Goal: Register for event/course

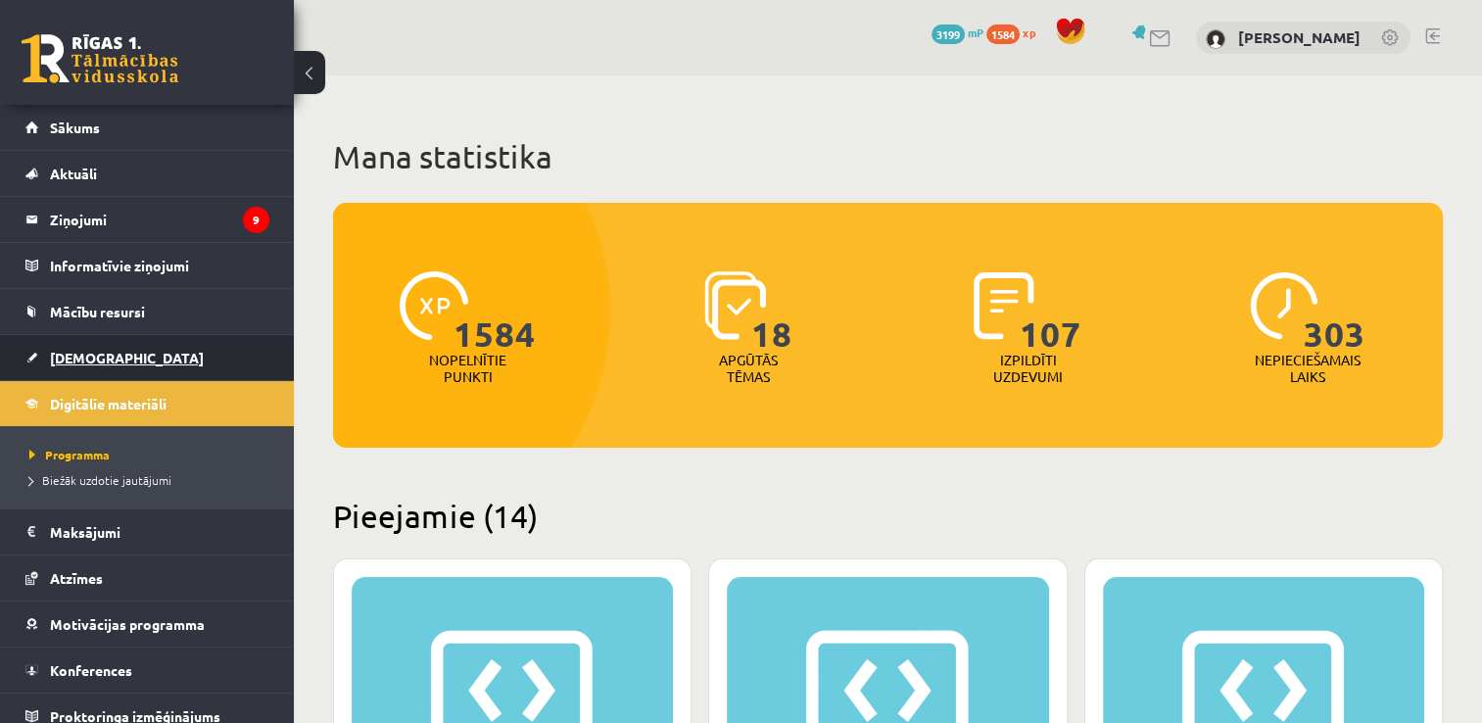
click at [73, 359] on span "[DEMOGRAPHIC_DATA]" at bounding box center [127, 358] width 154 height 18
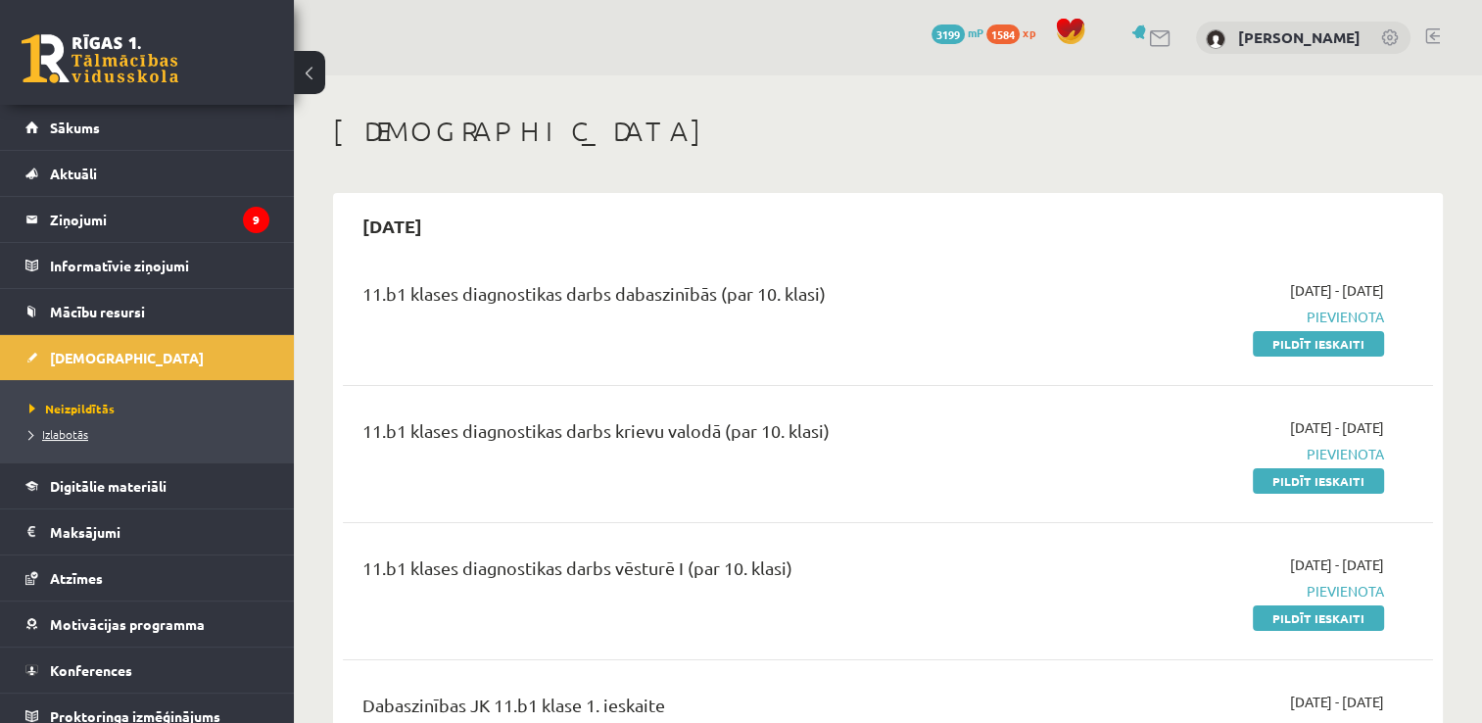
click at [70, 433] on span "Izlabotās" at bounding box center [58, 434] width 59 height 16
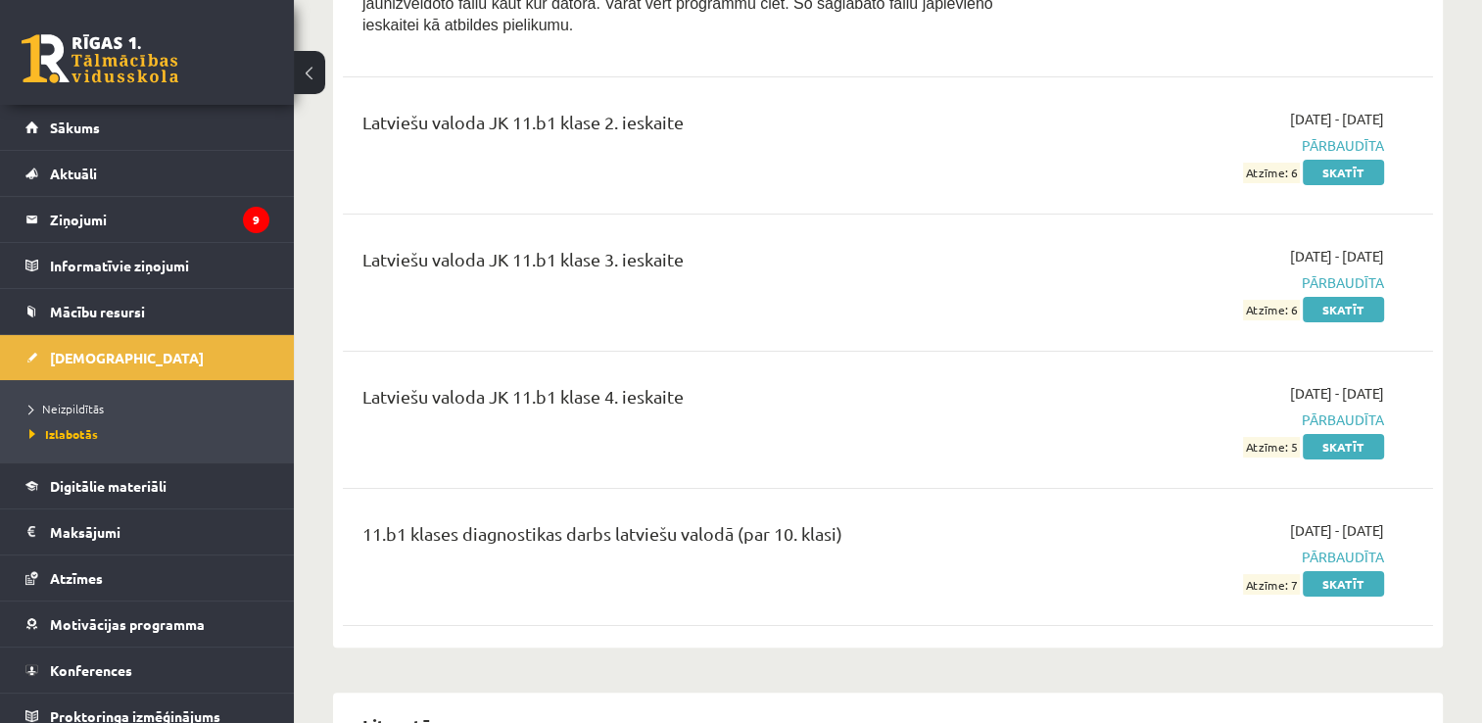
scroll to position [7738, 0]
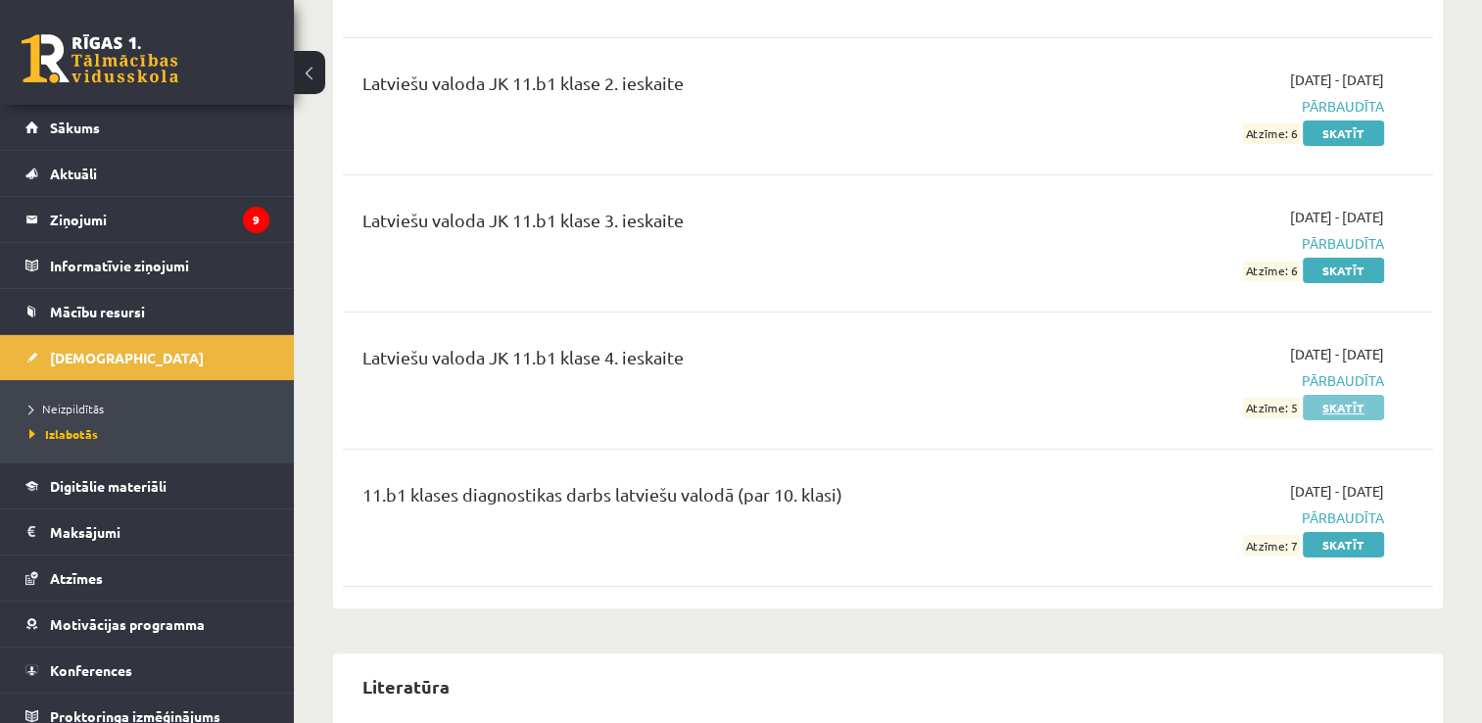
click at [1344, 395] on link "Skatīt" at bounding box center [1343, 407] width 81 height 25
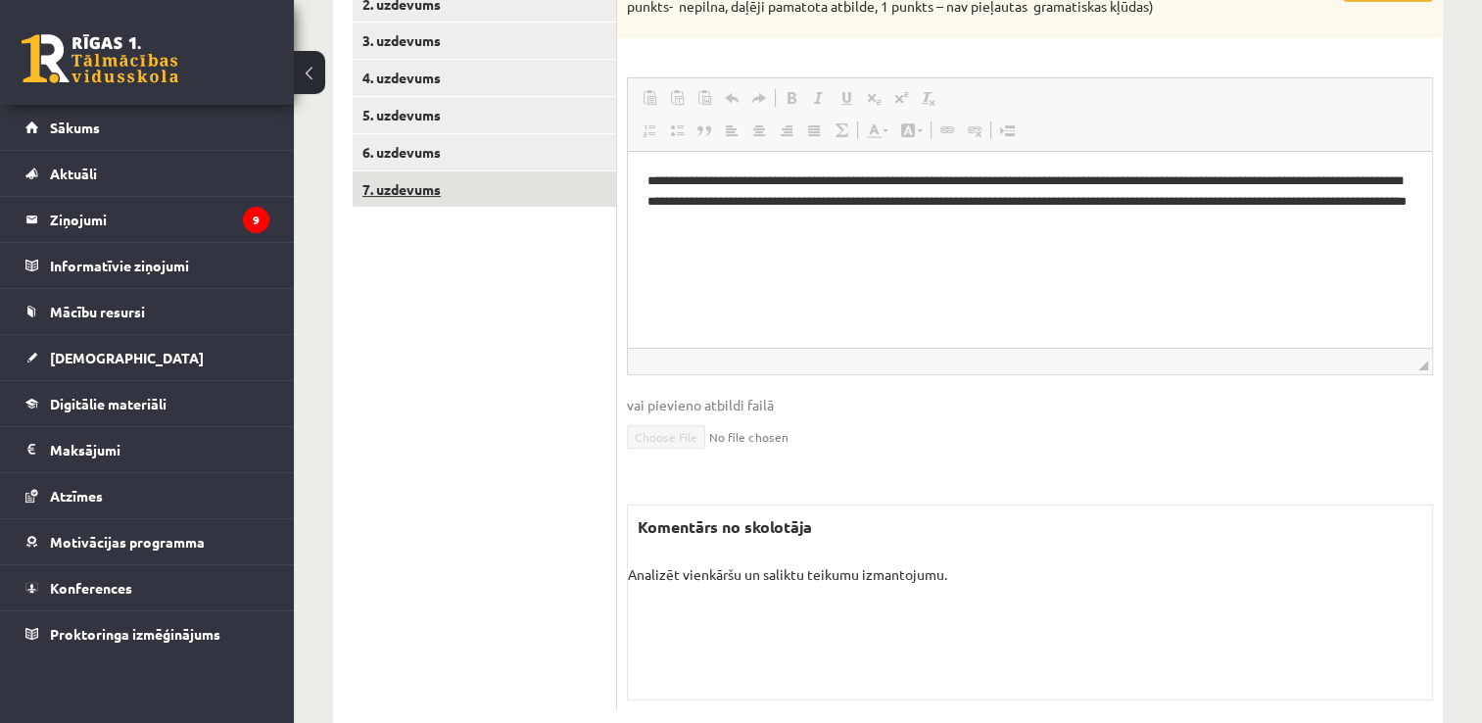
scroll to position [213, 0]
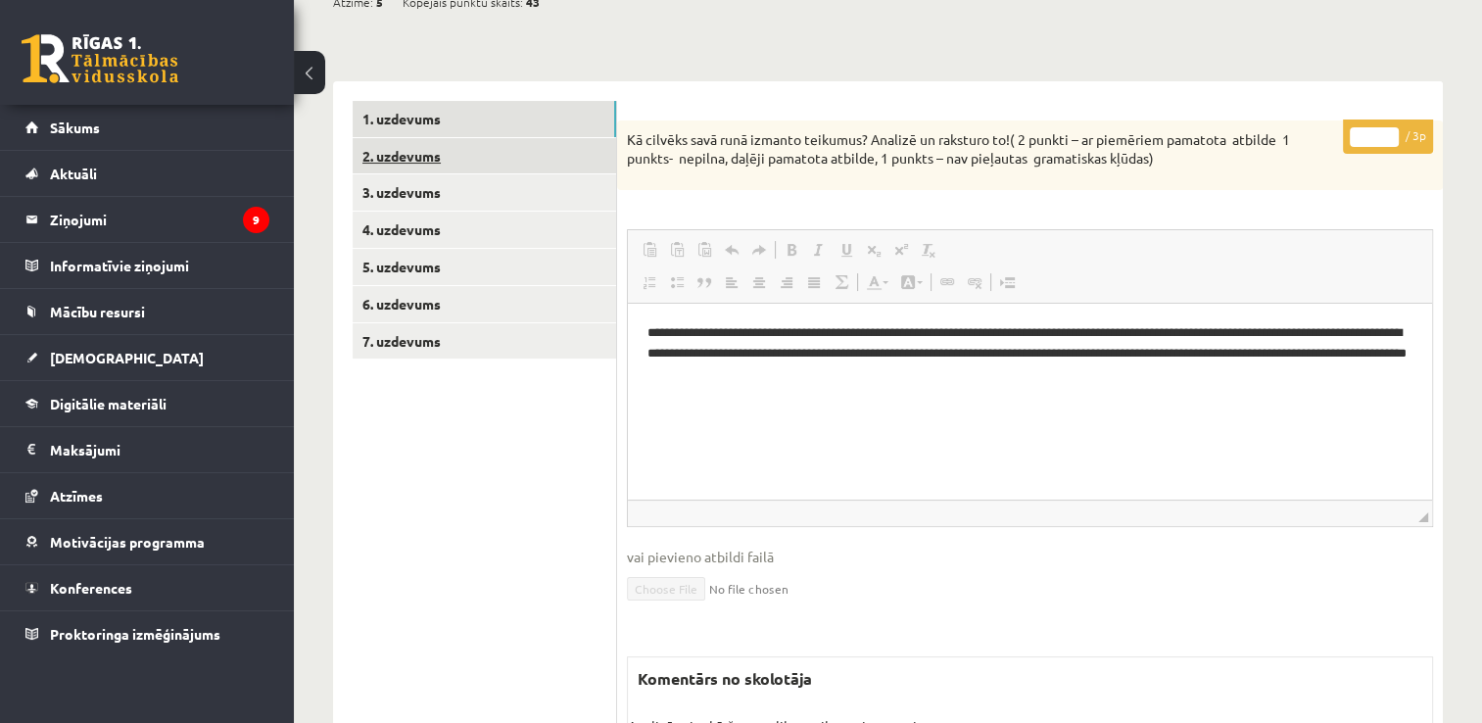
click at [464, 165] on link "2. uzdevums" at bounding box center [484, 156] width 263 height 36
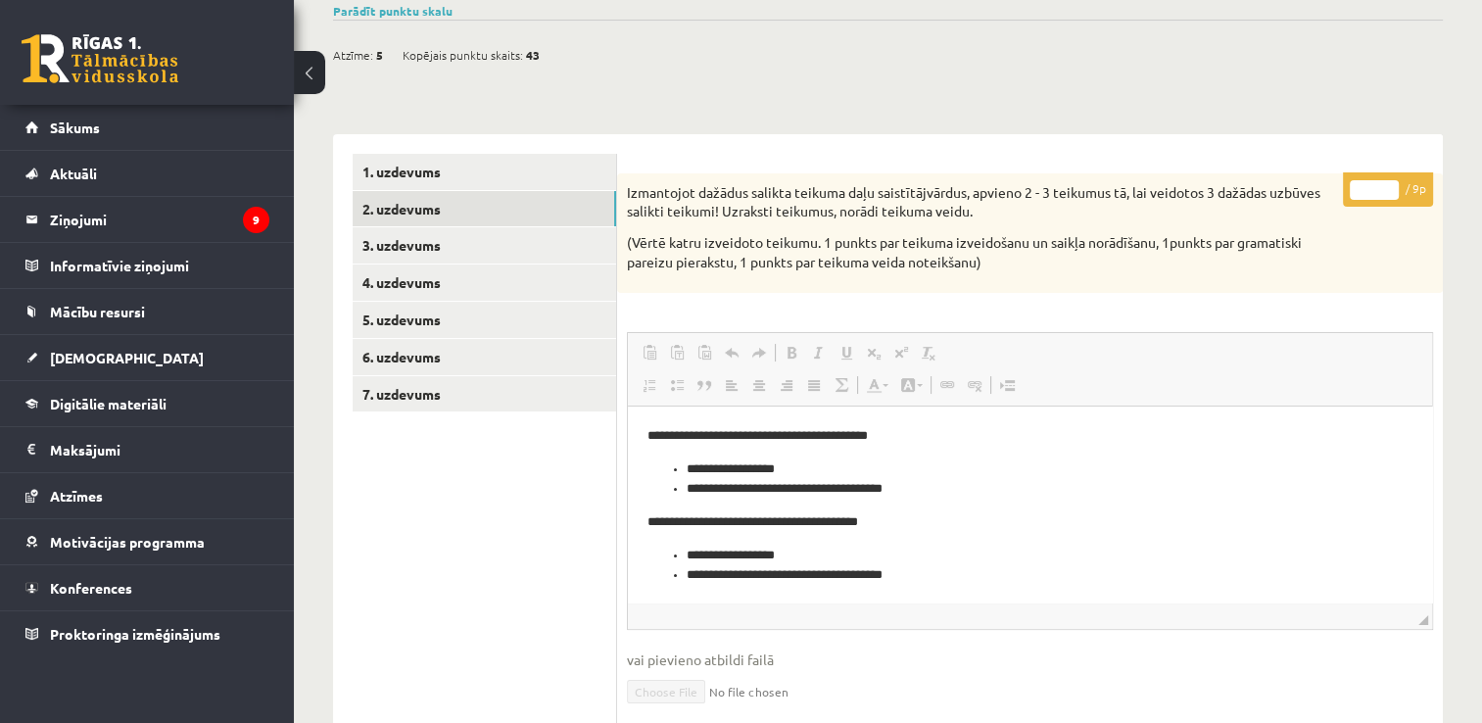
scroll to position [196, 0]
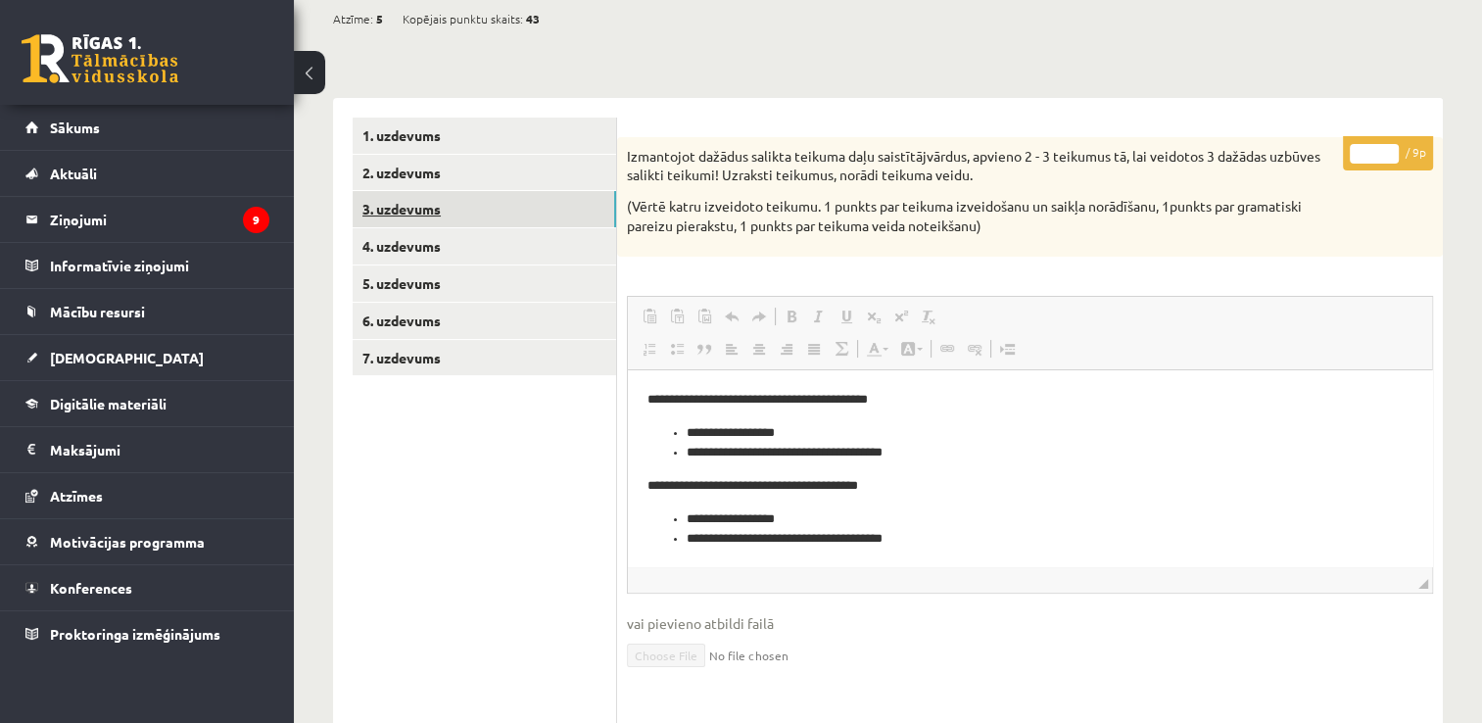
click at [413, 206] on link "3. uzdevums" at bounding box center [484, 209] width 263 height 36
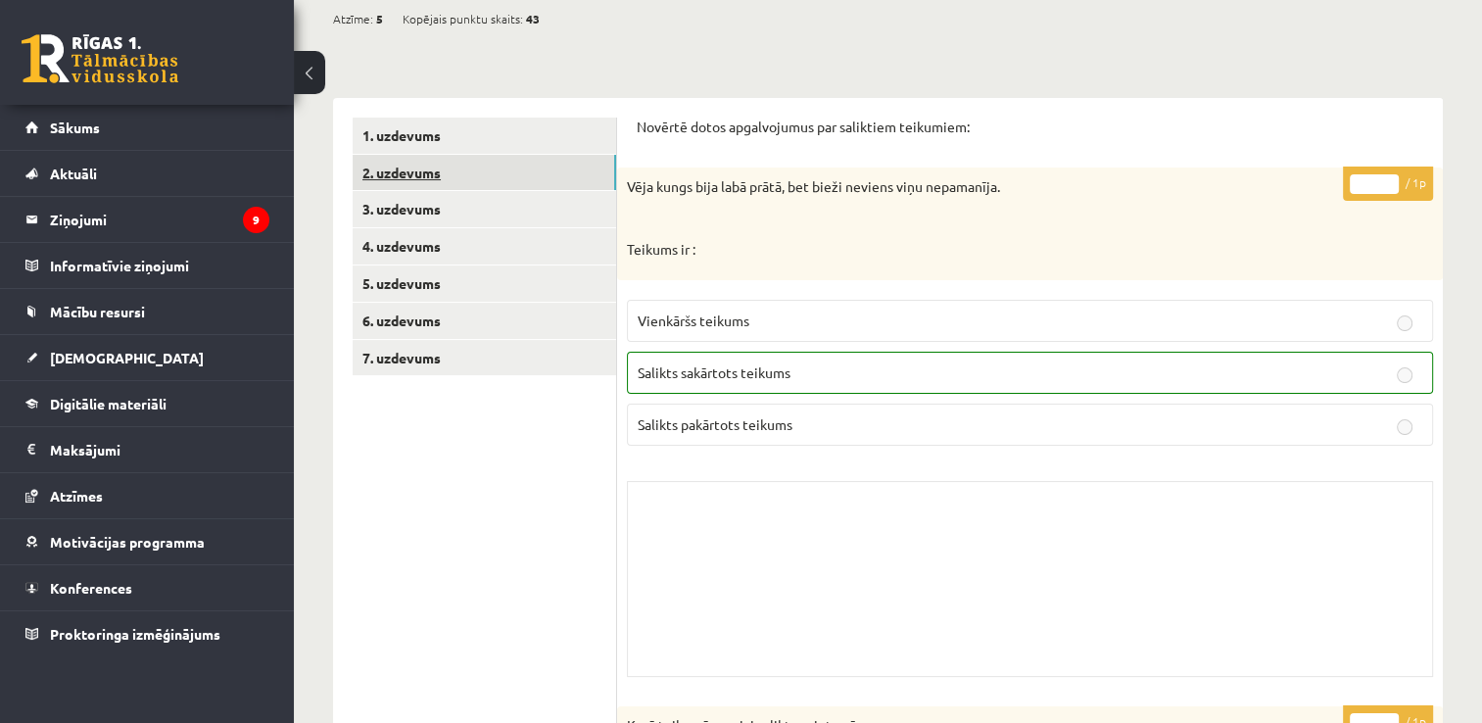
click at [409, 170] on link "2. uzdevums" at bounding box center [484, 173] width 263 height 36
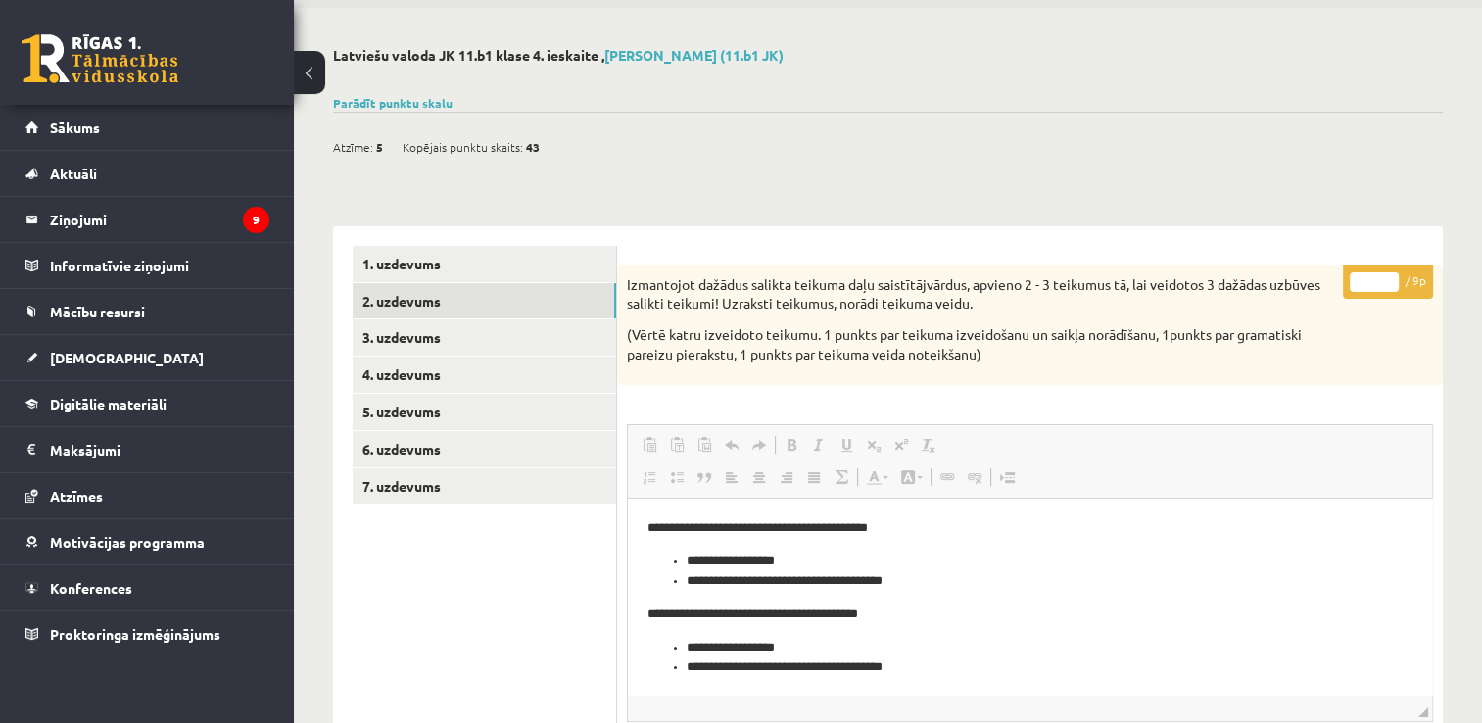
scroll to position [67, 0]
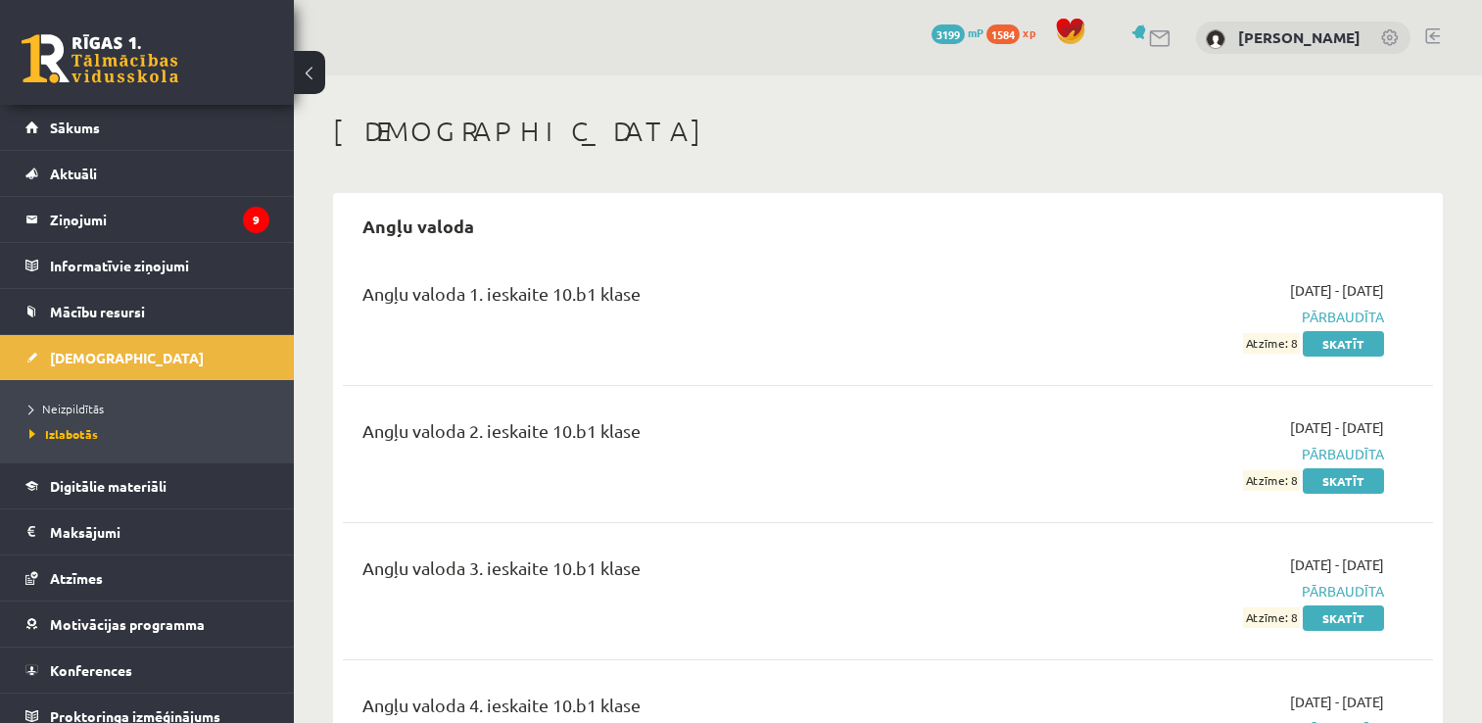
scroll to position [7738, 0]
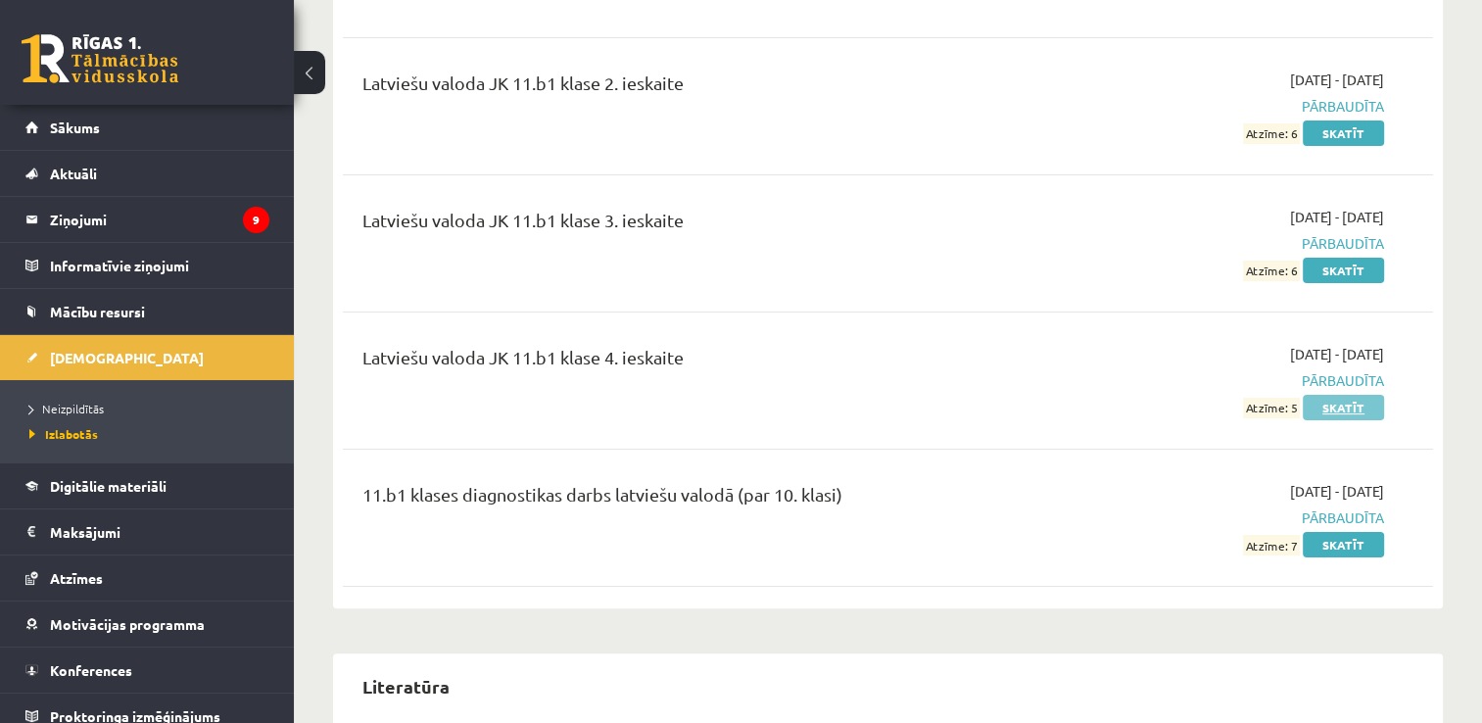
click at [1354, 395] on link "Skatīt" at bounding box center [1343, 407] width 81 height 25
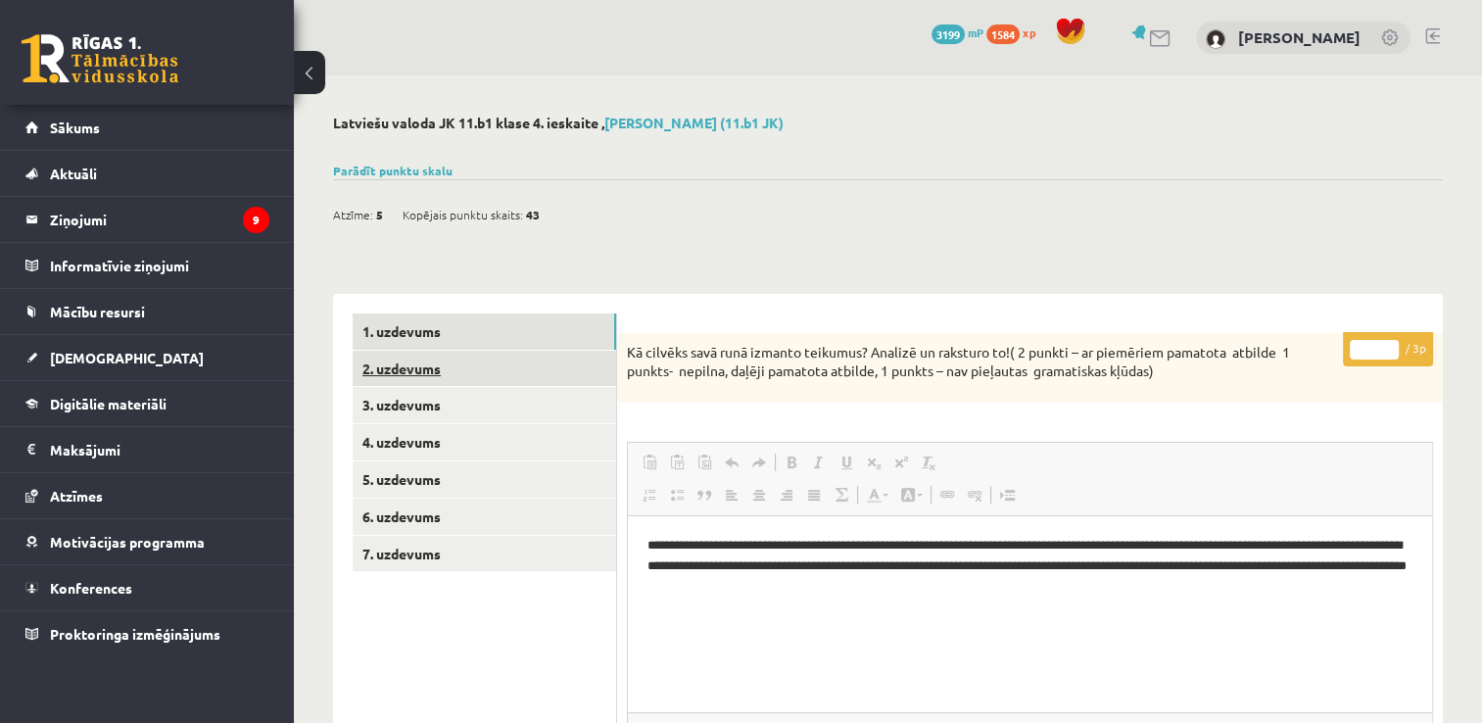
click at [452, 371] on link "2. uzdevums" at bounding box center [484, 369] width 263 height 36
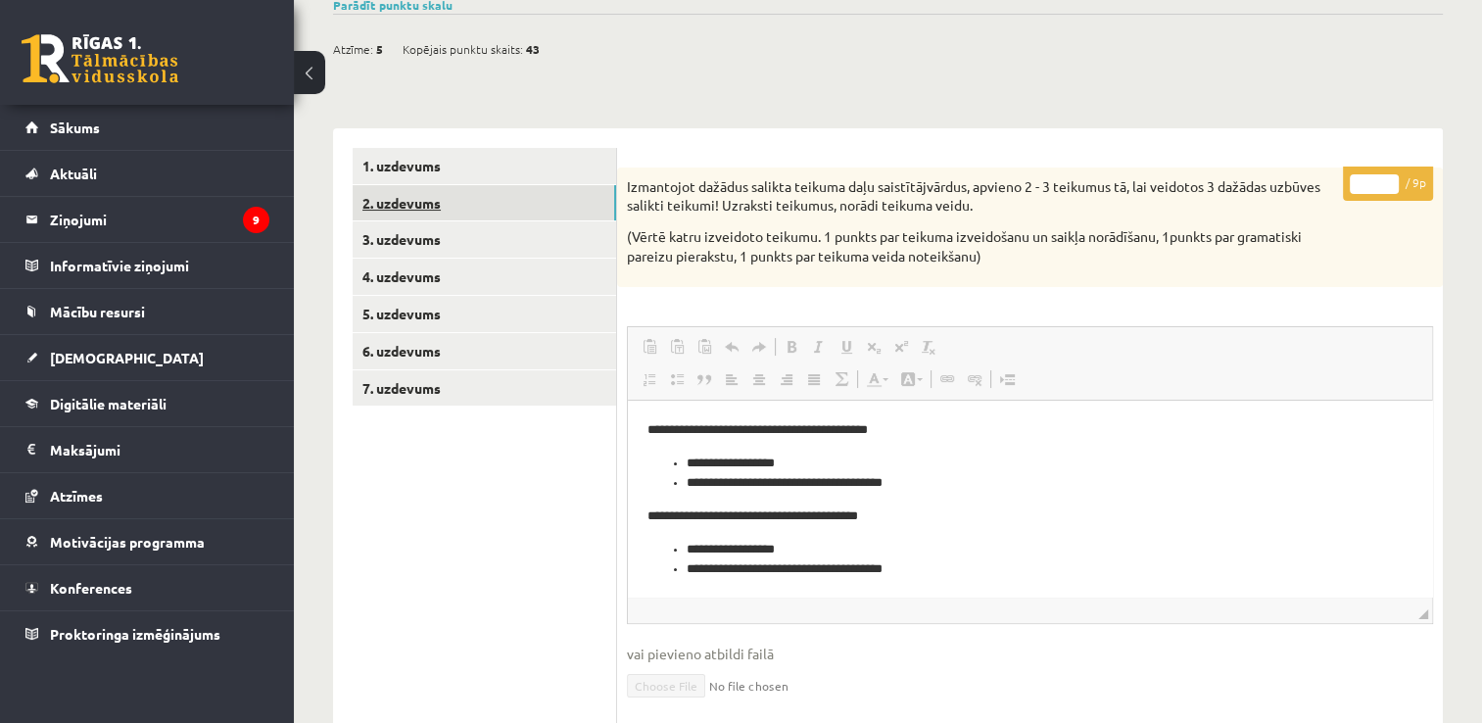
scroll to position [165, 0]
click at [451, 233] on link "3. uzdevums" at bounding box center [484, 240] width 263 height 36
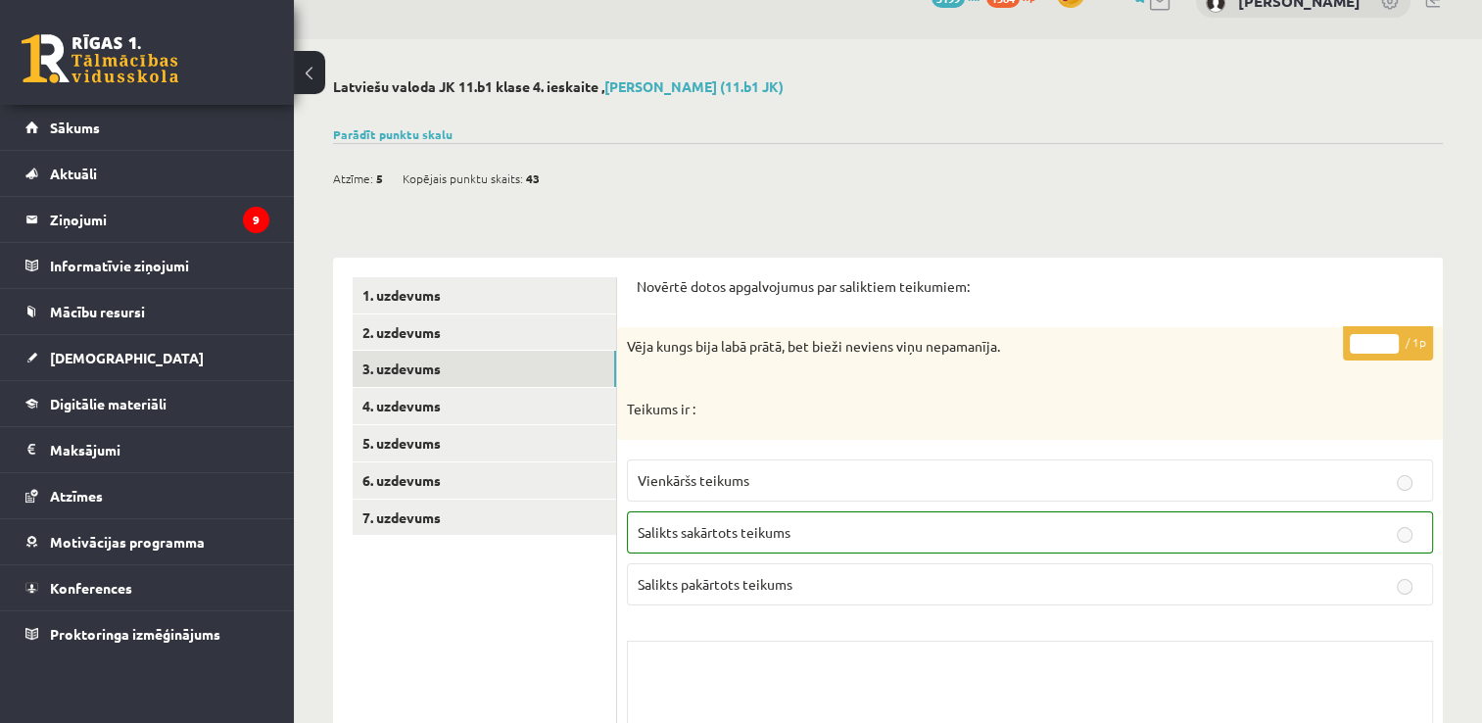
scroll to position [98, 0]
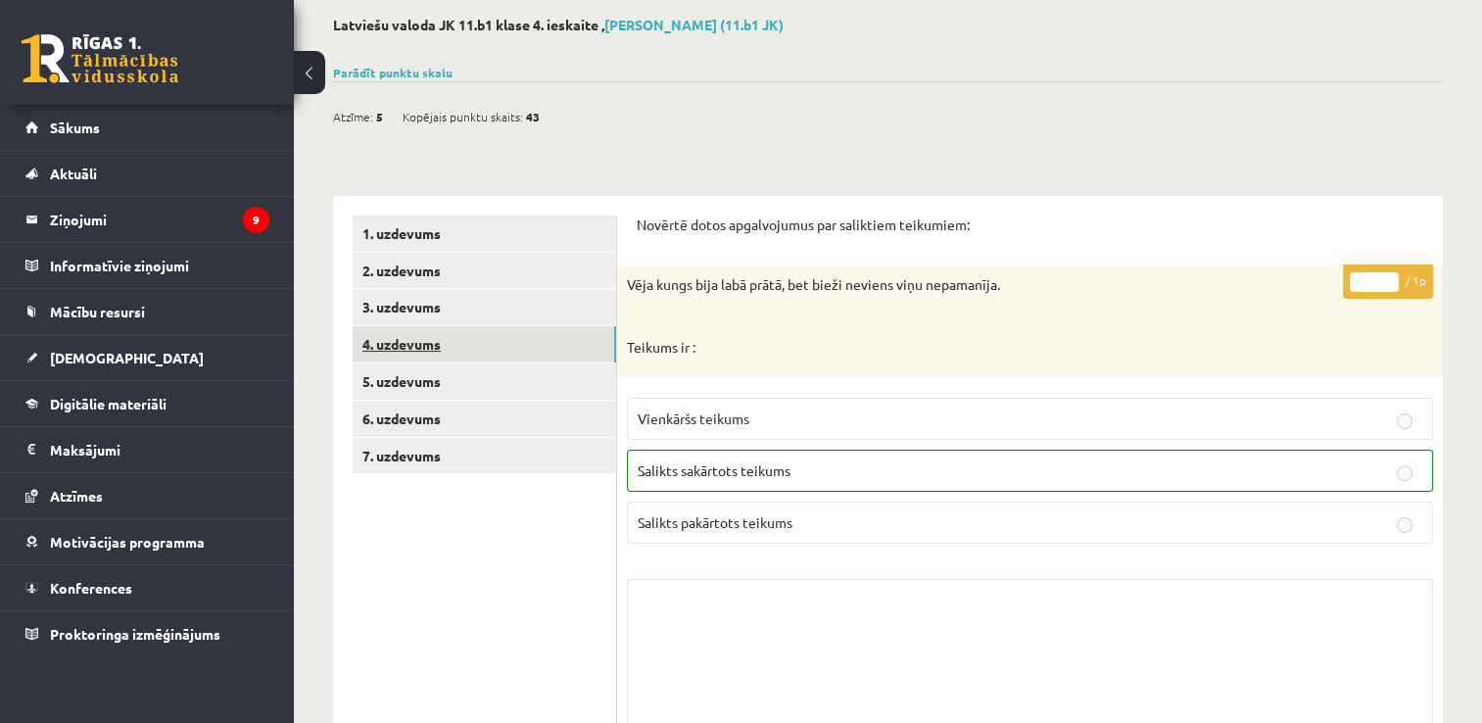
click at [482, 360] on link "4. uzdevums" at bounding box center [484, 344] width 263 height 36
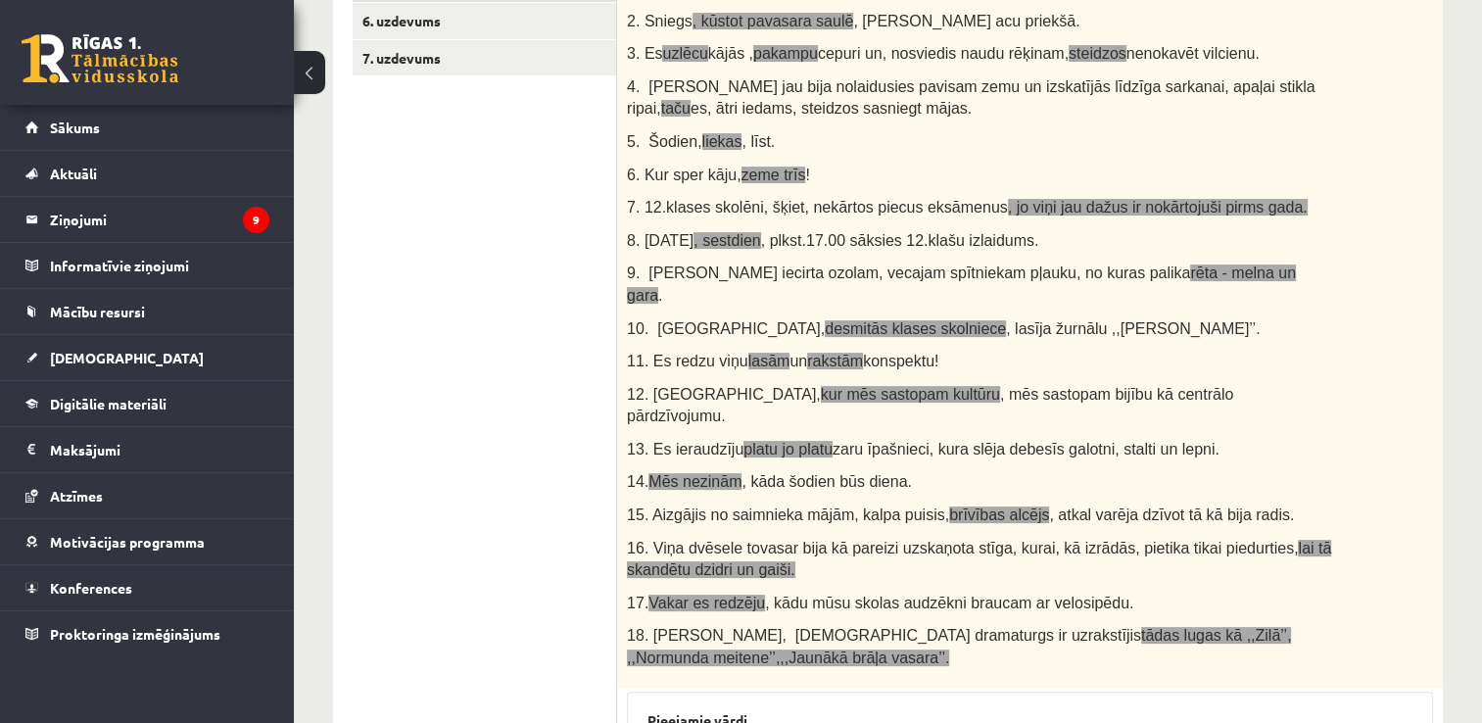
scroll to position [294, 0]
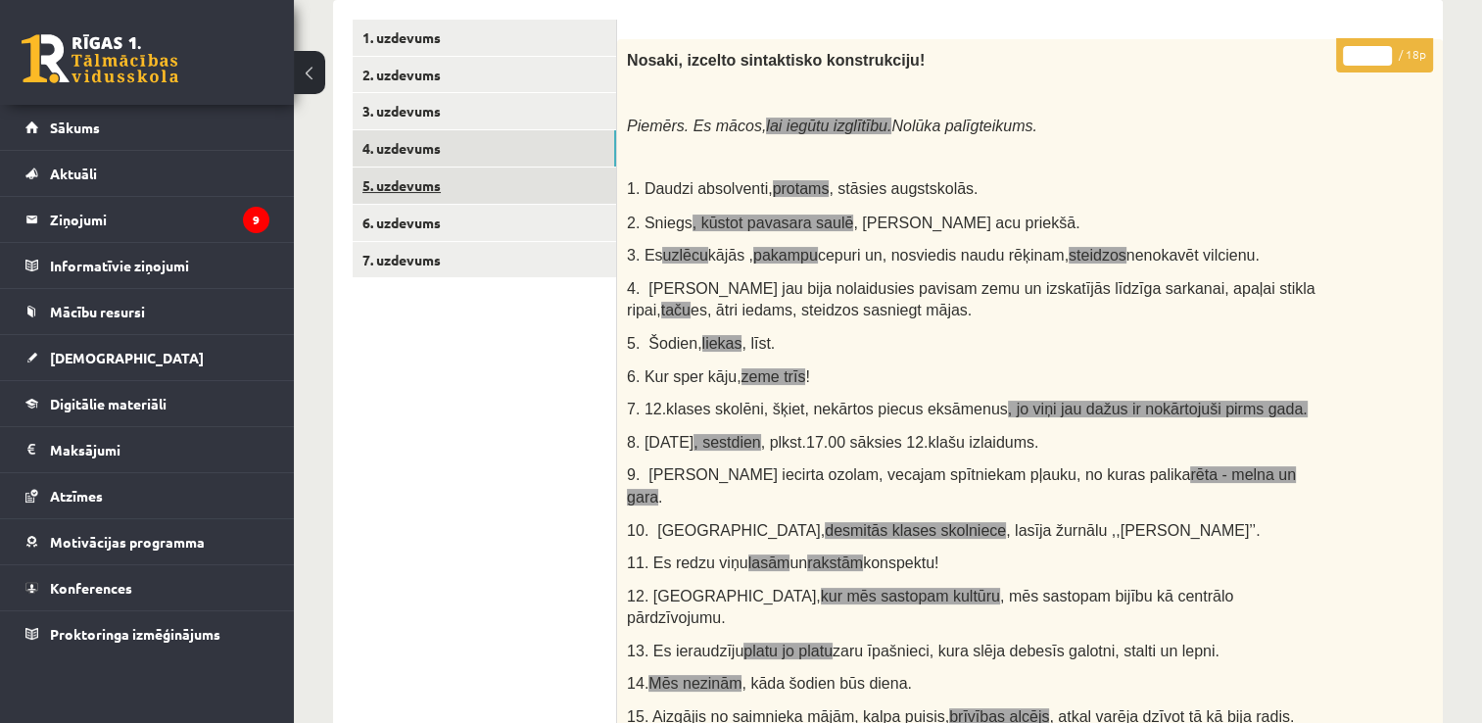
click at [413, 178] on link "5. uzdevums" at bounding box center [484, 186] width 263 height 36
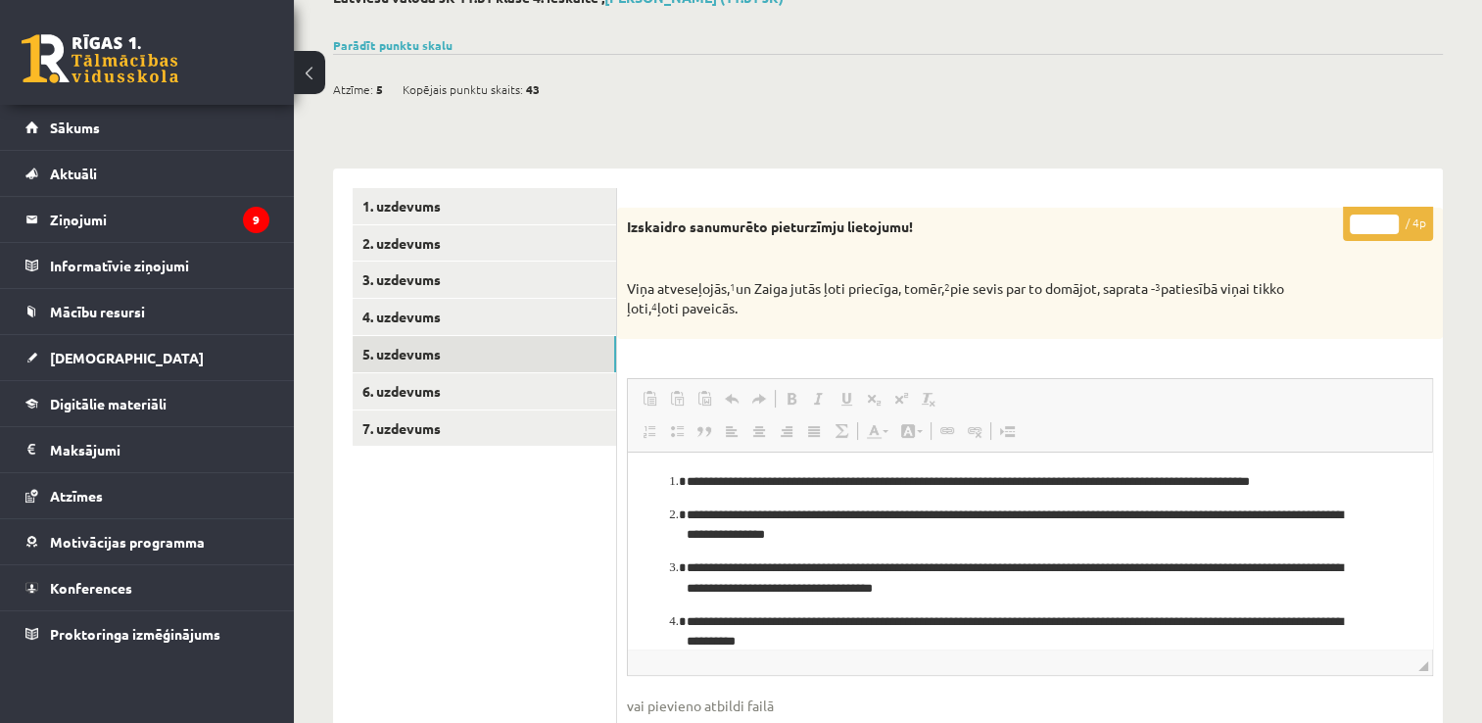
scroll to position [0, 0]
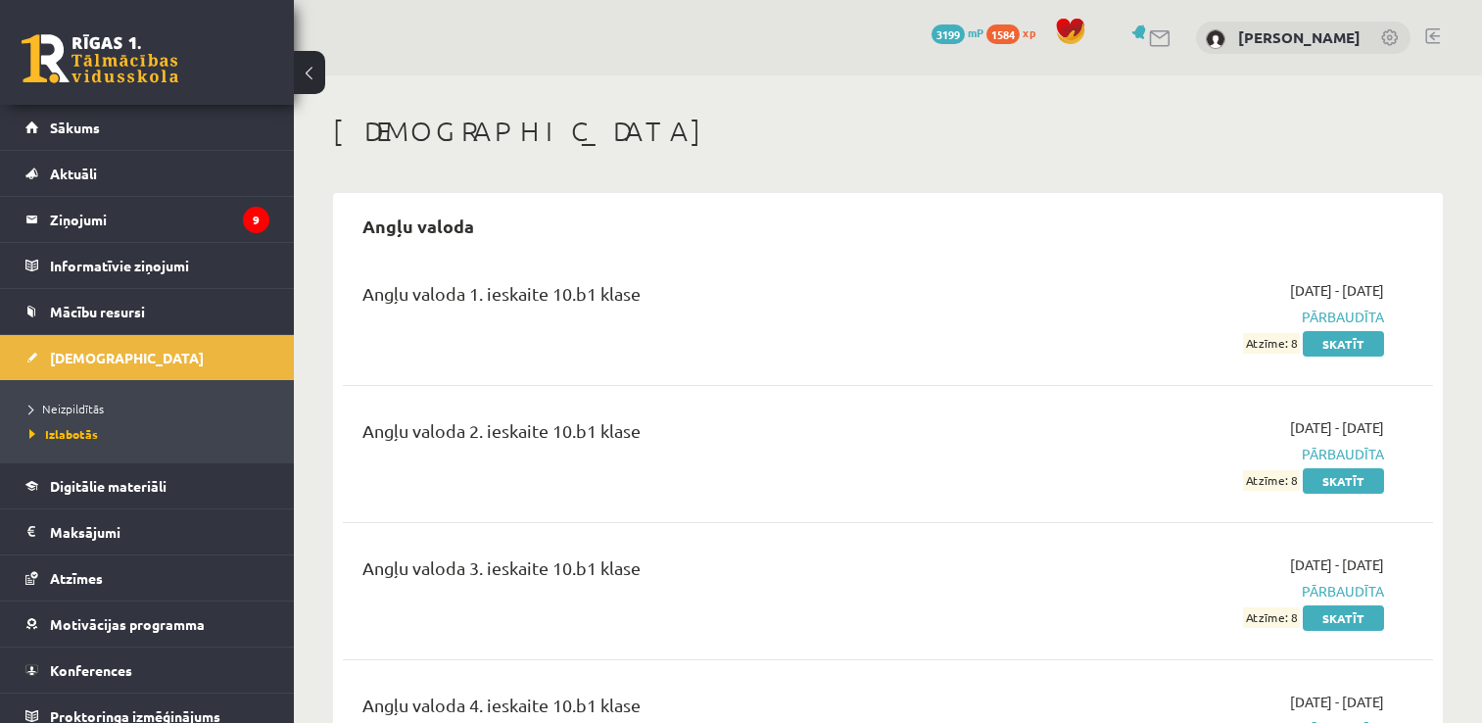
scroll to position [7738, 0]
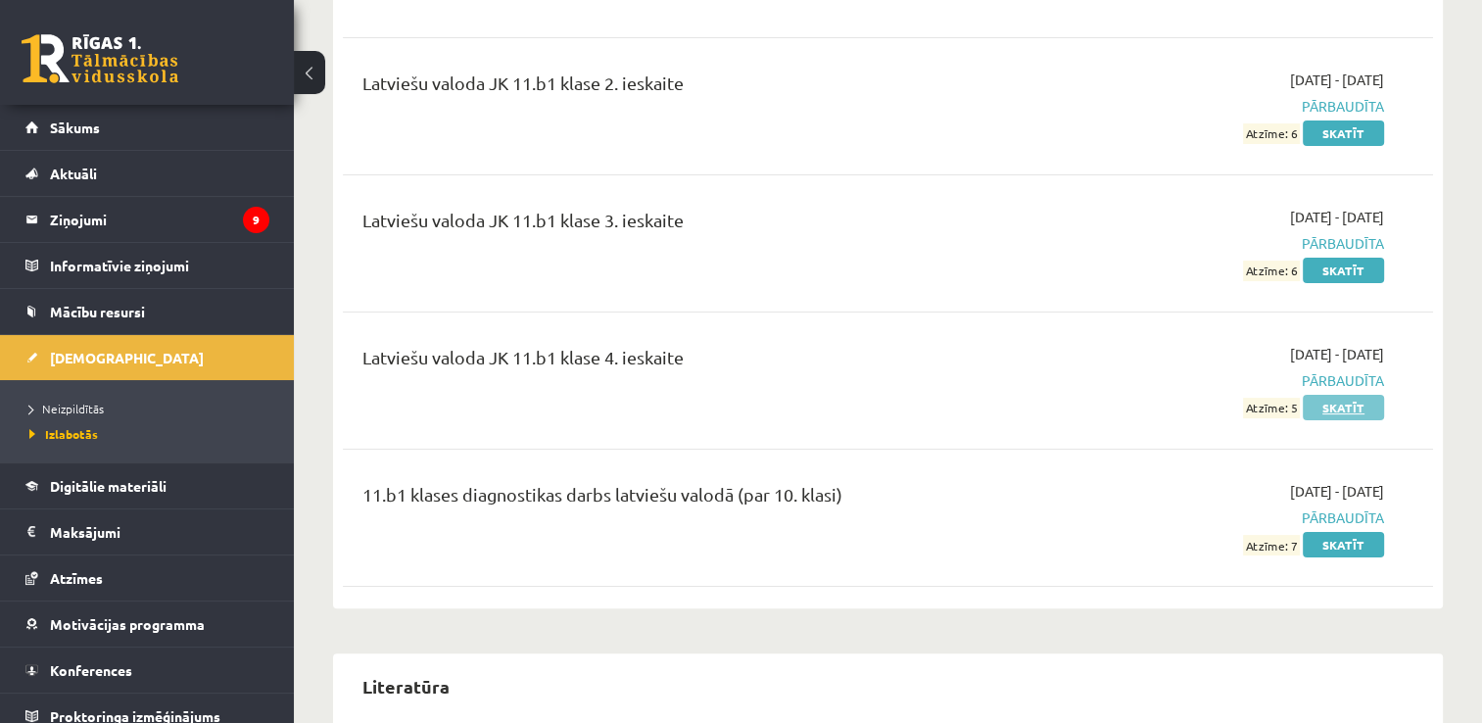
click at [1344, 395] on link "Skatīt" at bounding box center [1343, 407] width 81 height 25
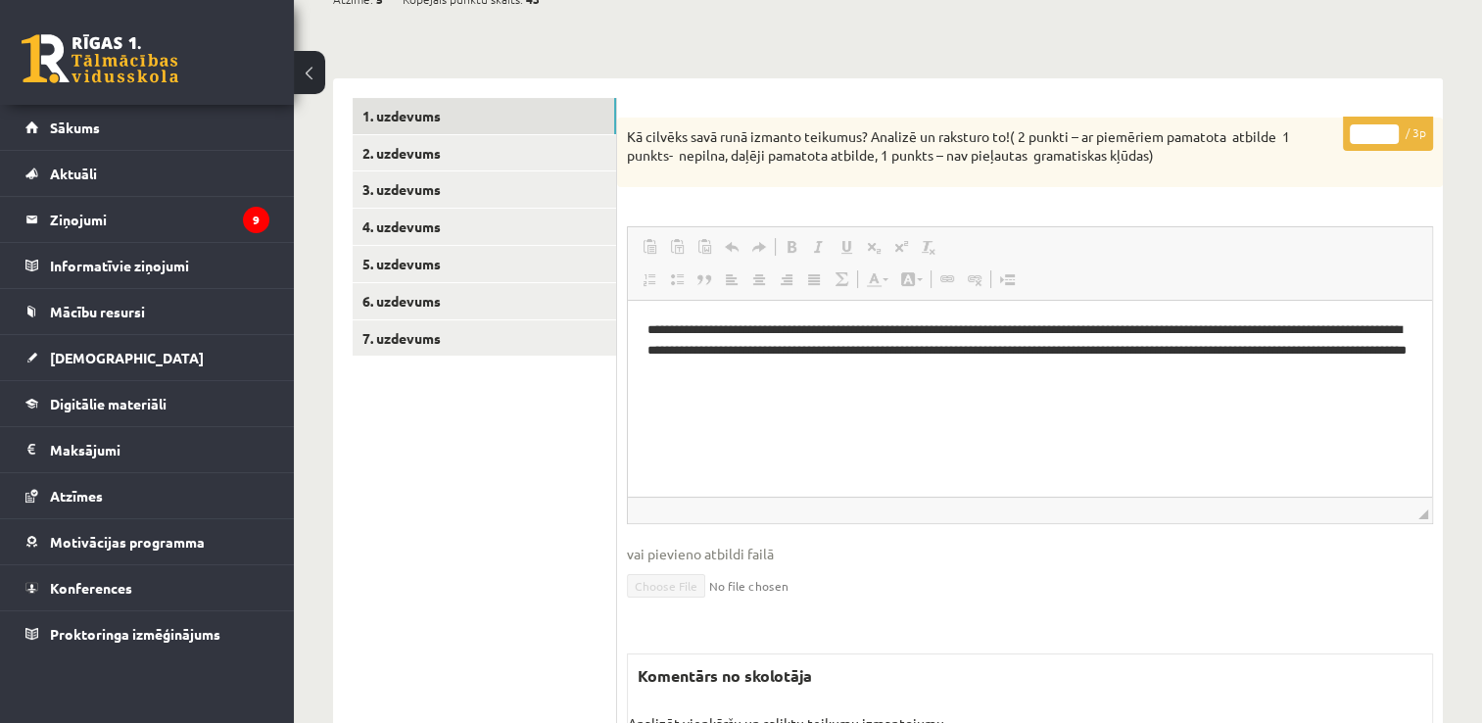
scroll to position [213, 0]
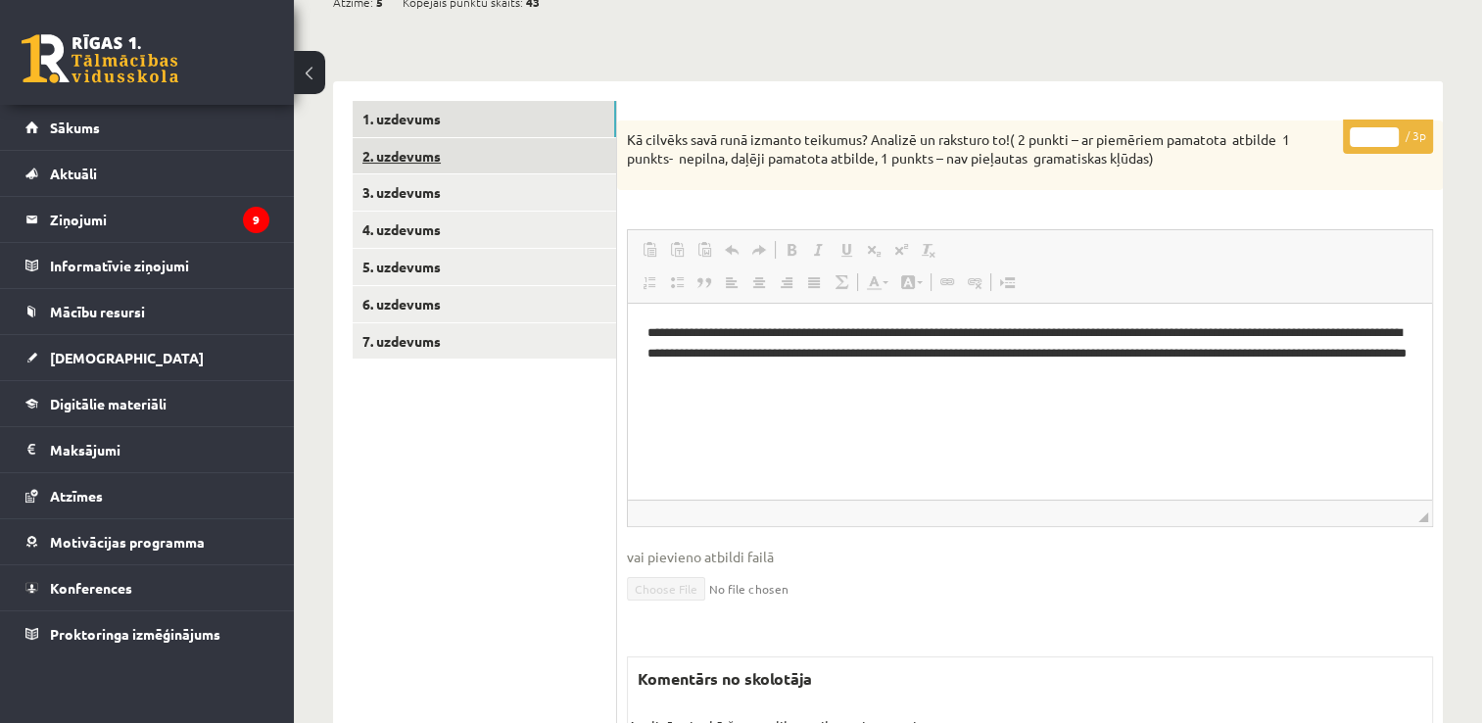
click at [485, 158] on link "2. uzdevums" at bounding box center [484, 156] width 263 height 36
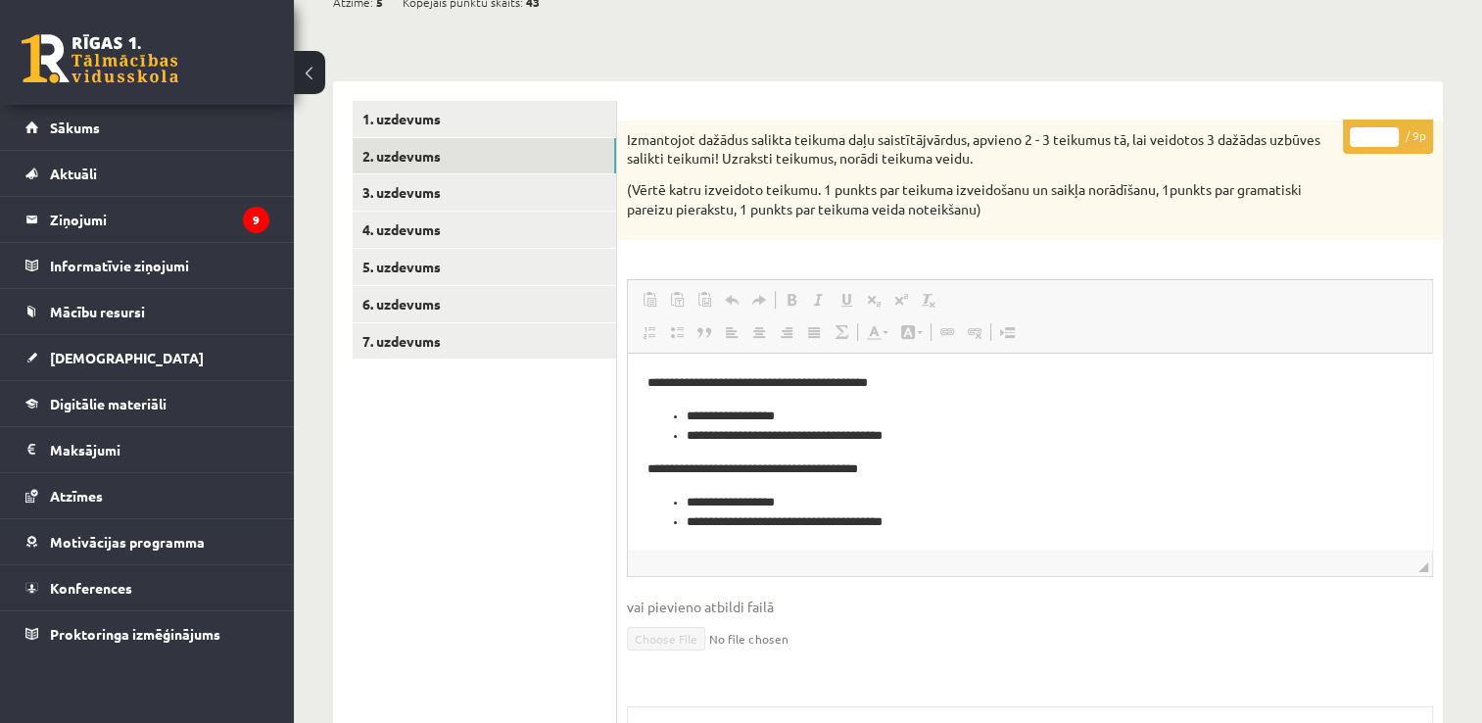
scroll to position [0, 0]
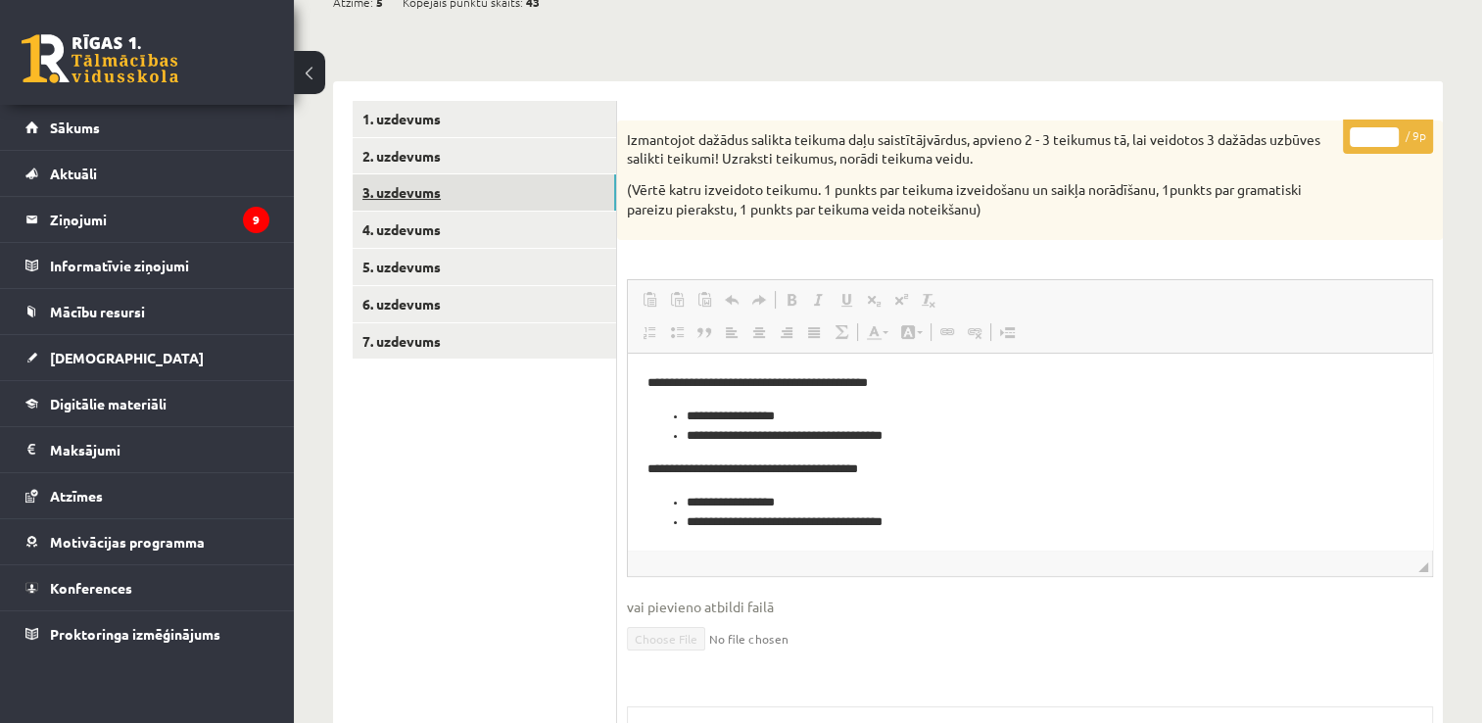
click at [470, 198] on link "3. uzdevums" at bounding box center [484, 192] width 263 height 36
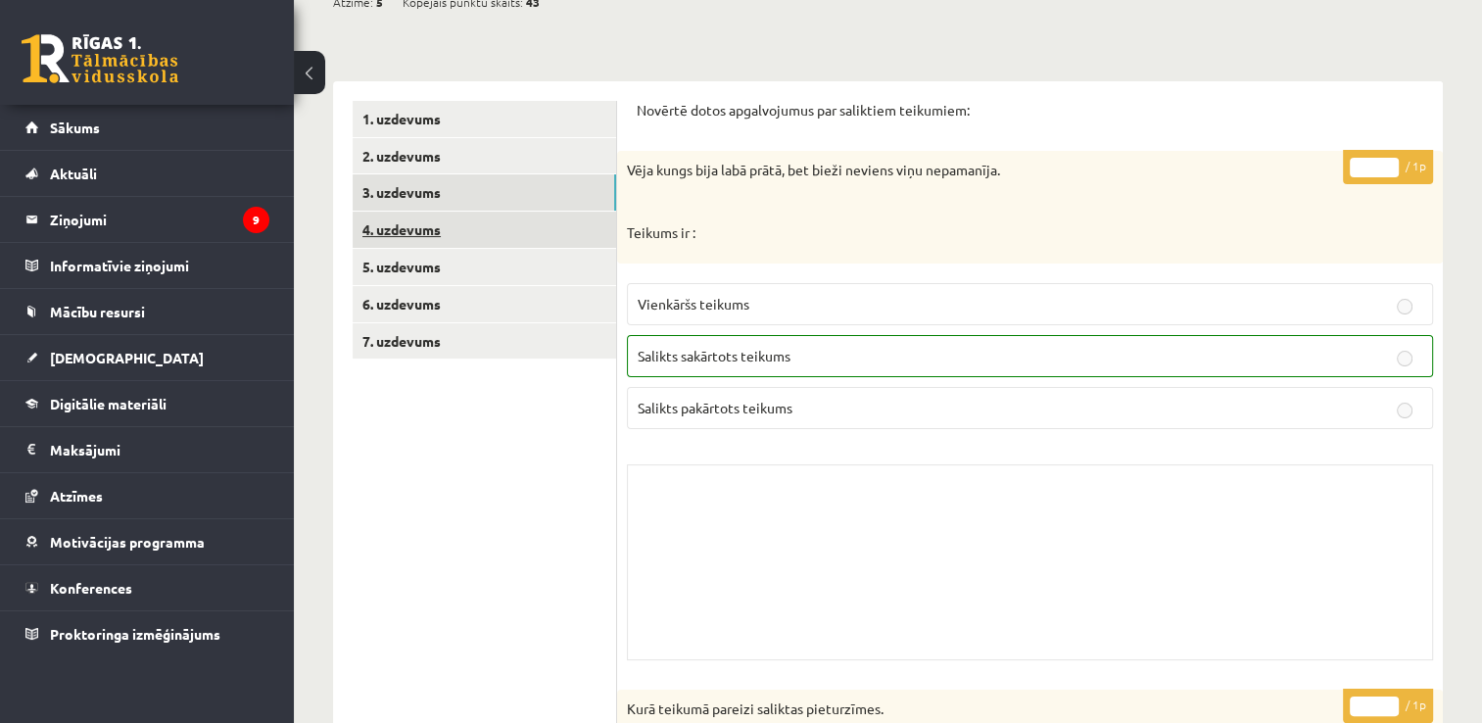
click at [474, 233] on link "4. uzdevums" at bounding box center [484, 230] width 263 height 36
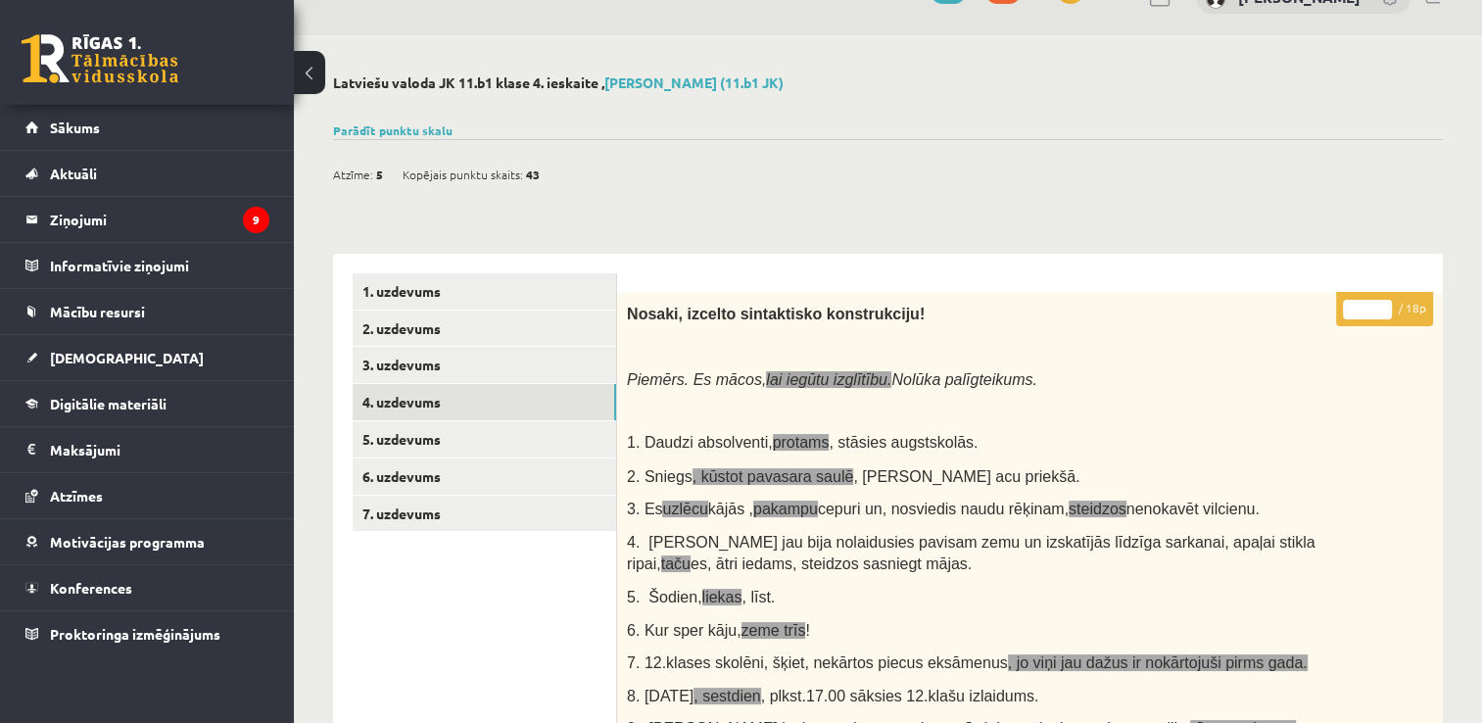
scroll to position [17, 0]
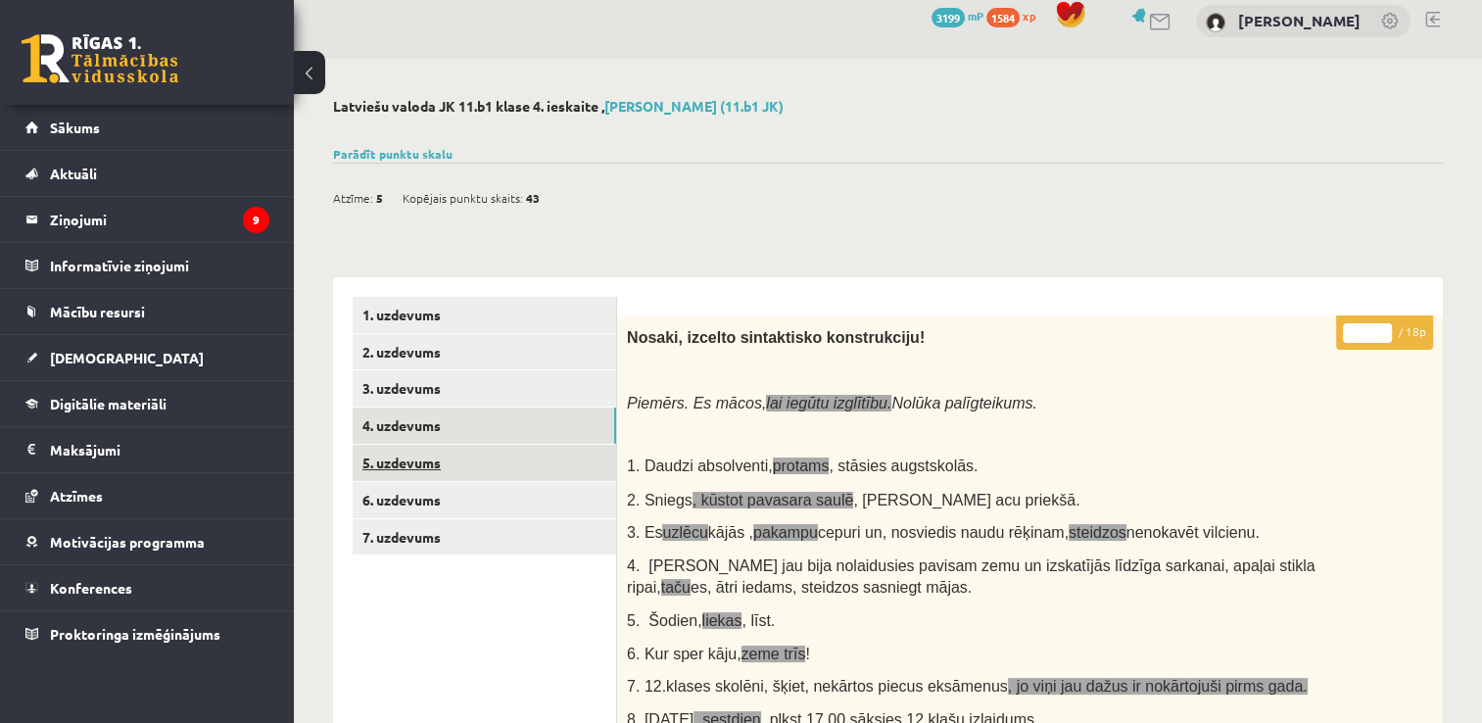
click at [529, 458] on link "5. uzdevums" at bounding box center [484, 463] width 263 height 36
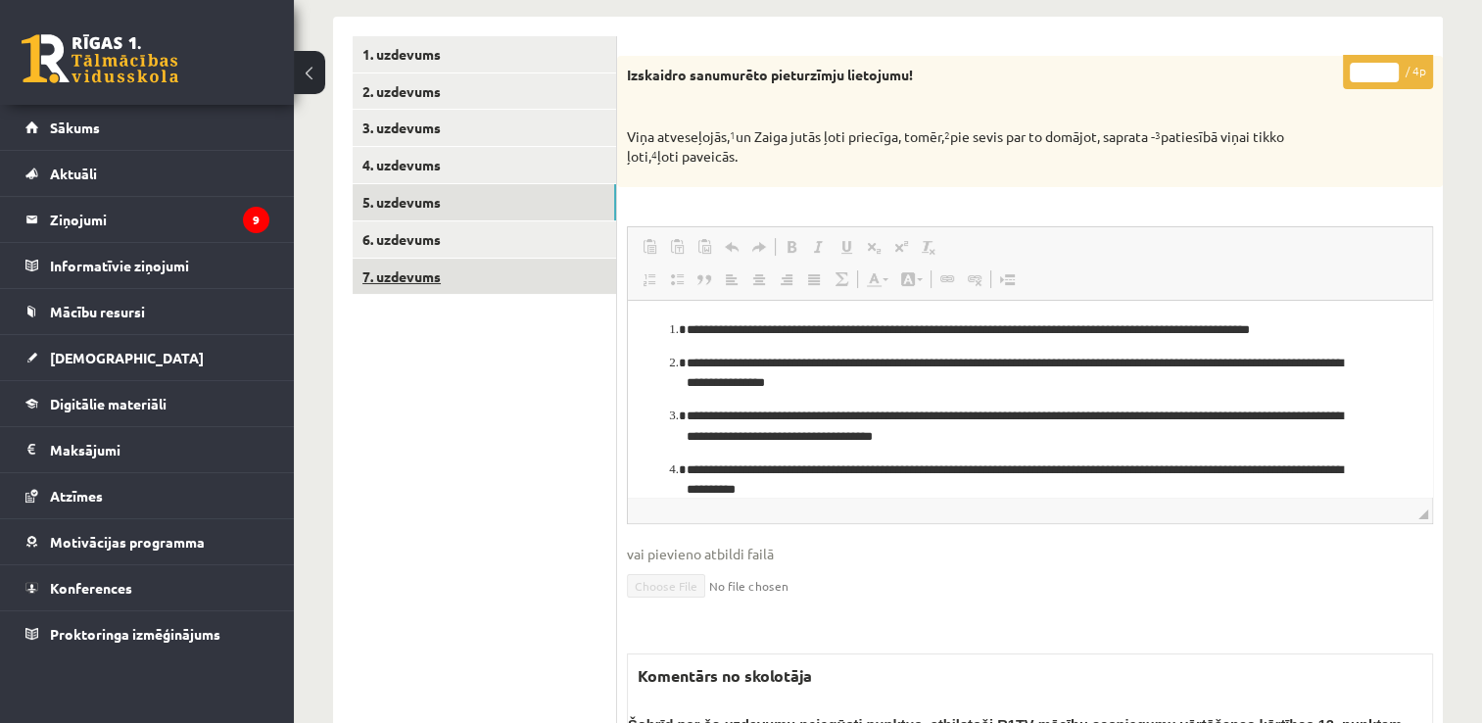
scroll to position [274, 0]
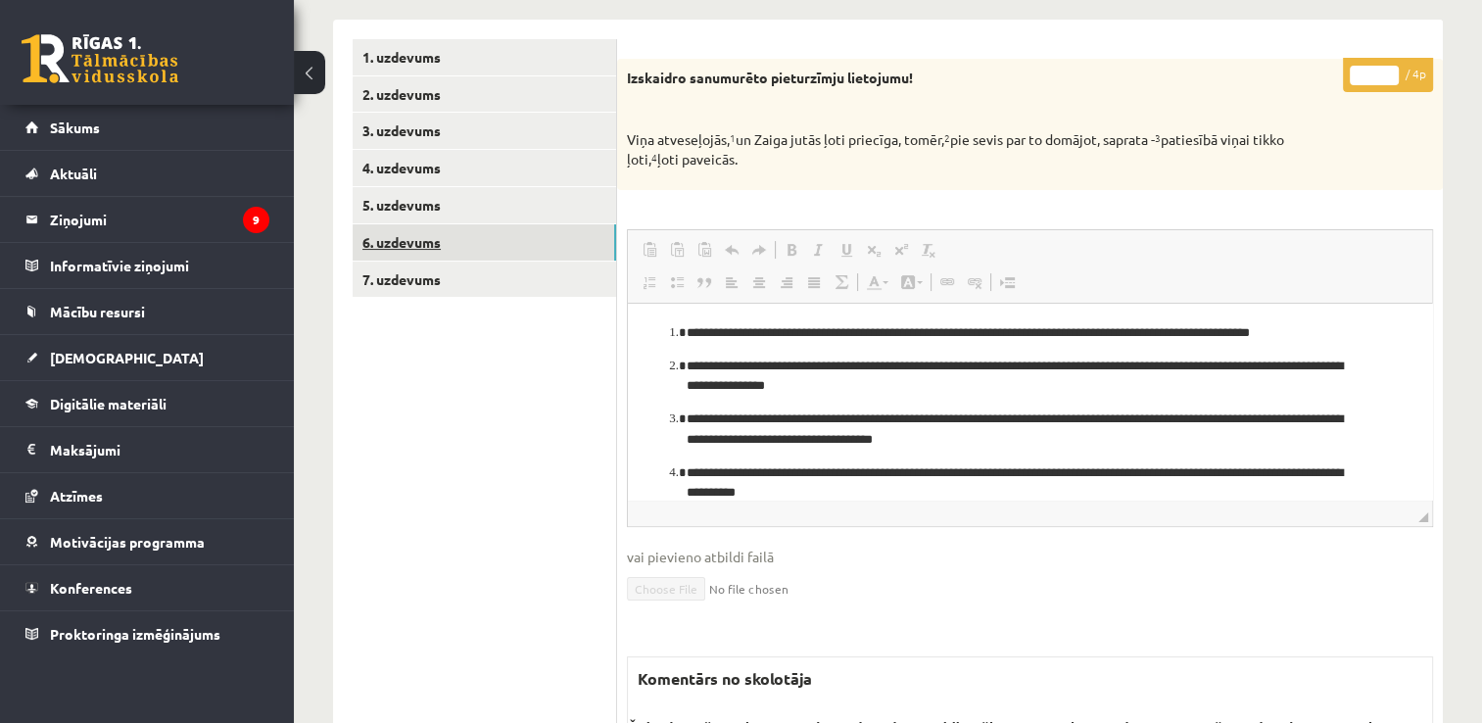
click at [527, 246] on link "6. uzdevums" at bounding box center [484, 242] width 263 height 36
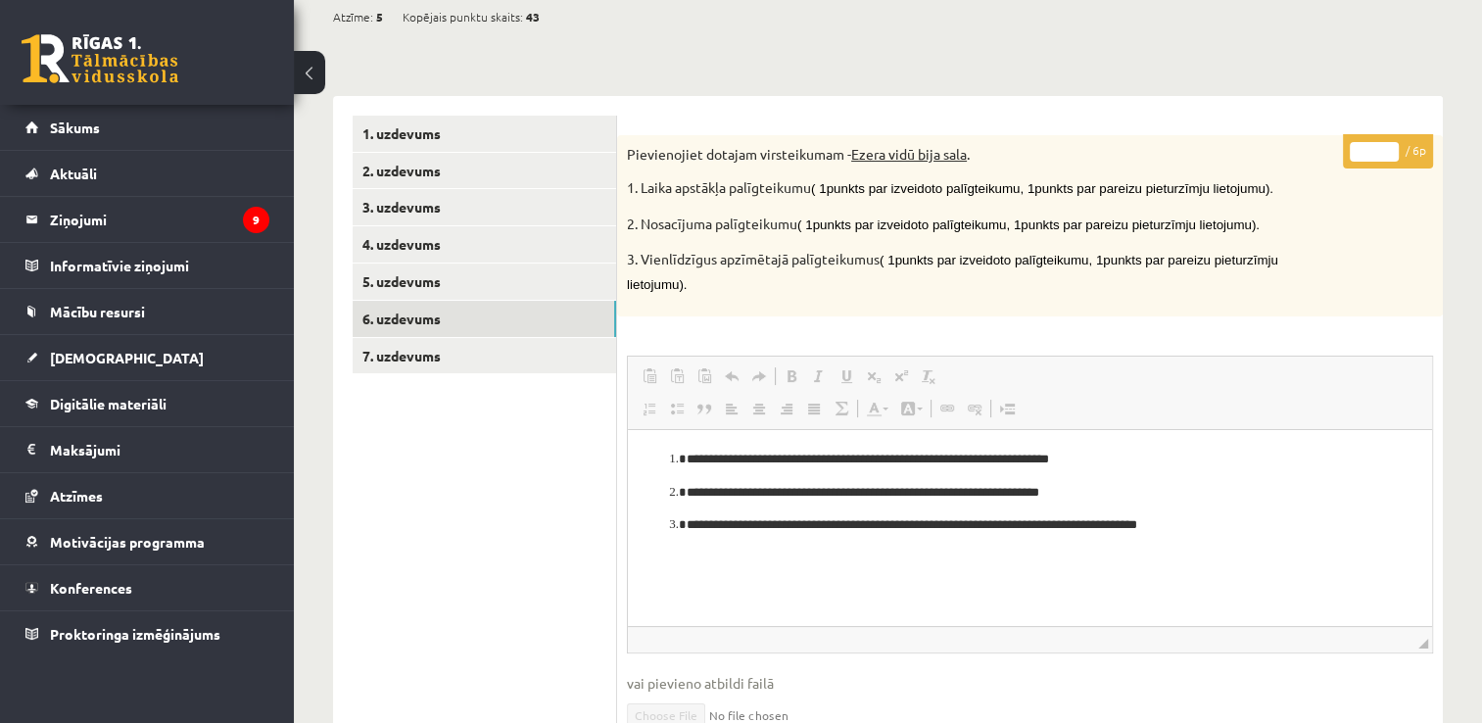
scroll to position [197, 0]
click at [447, 363] on link "7. uzdevums" at bounding box center [484, 357] width 263 height 36
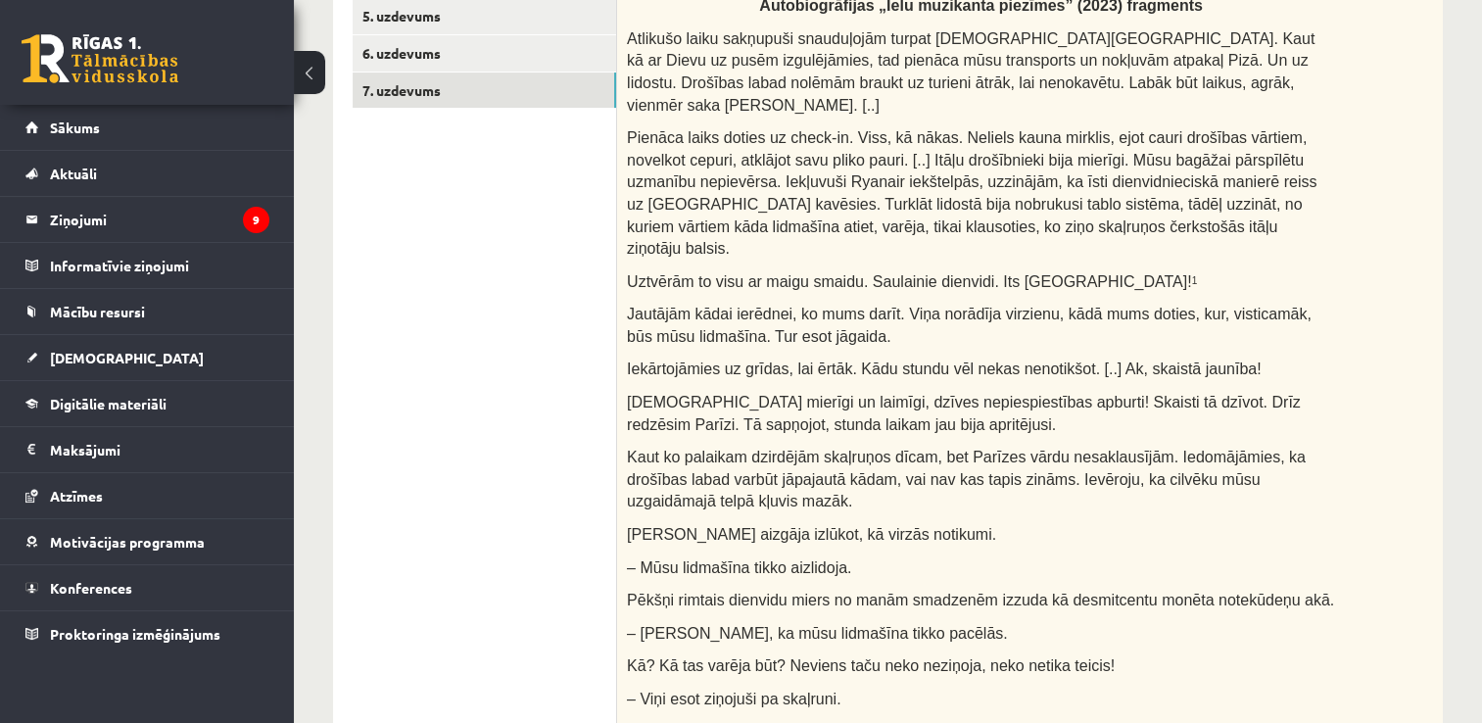
scroll to position [72, 0]
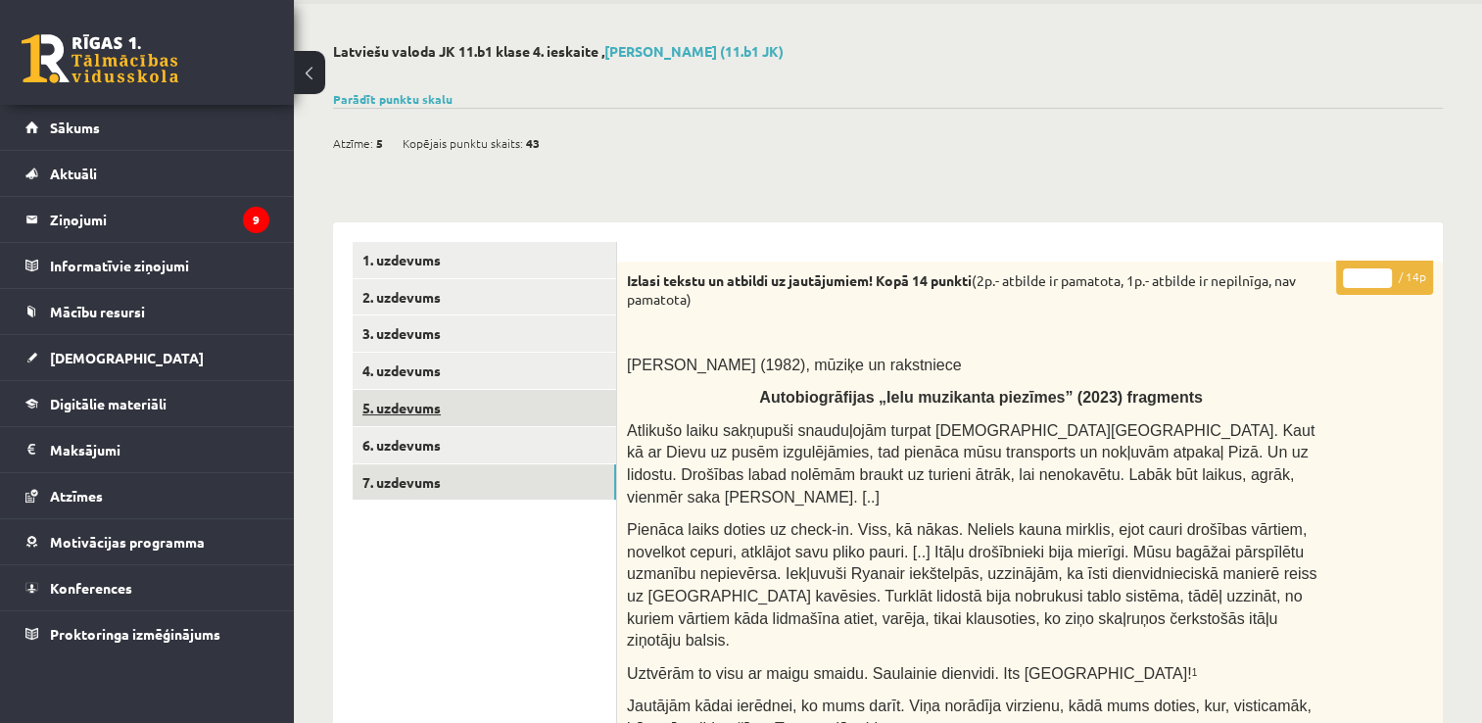
click at [419, 406] on link "5. uzdevums" at bounding box center [484, 408] width 263 height 36
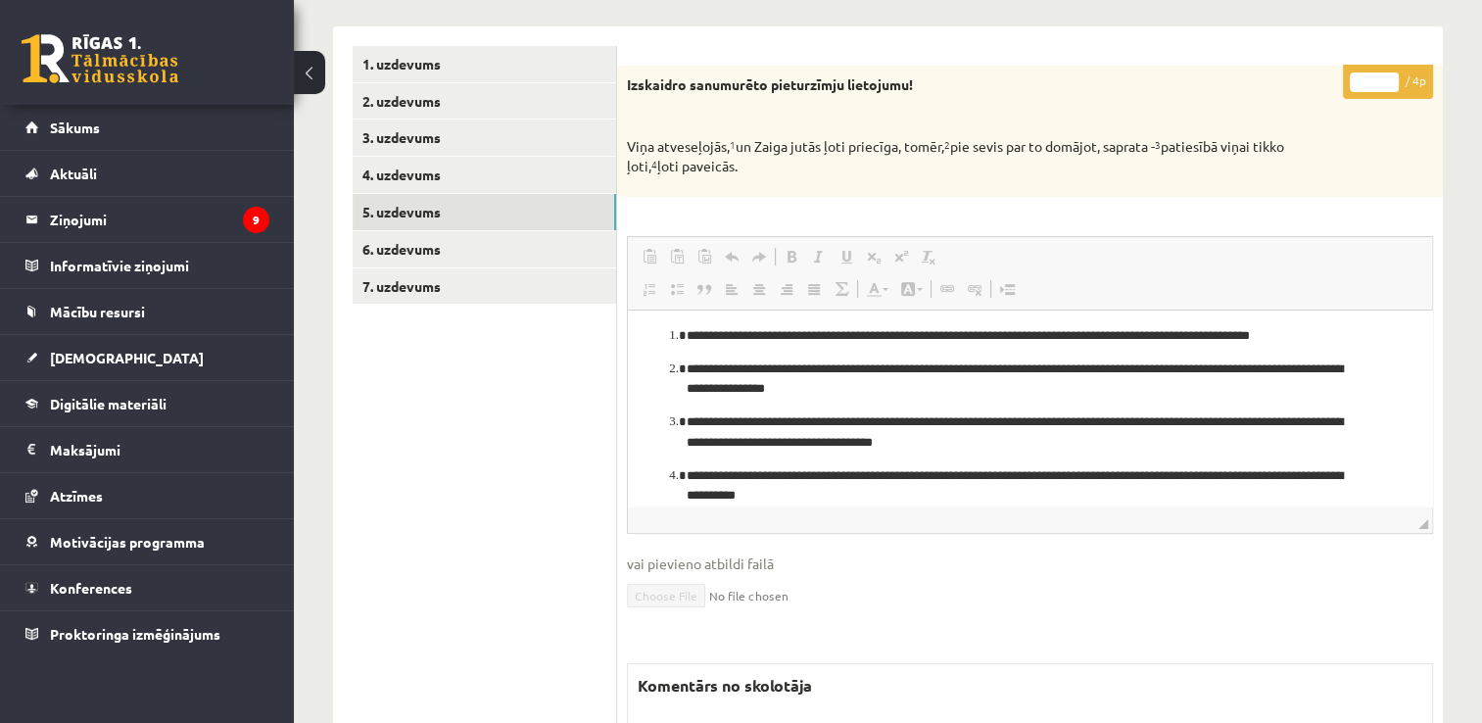
scroll to position [0, 0]
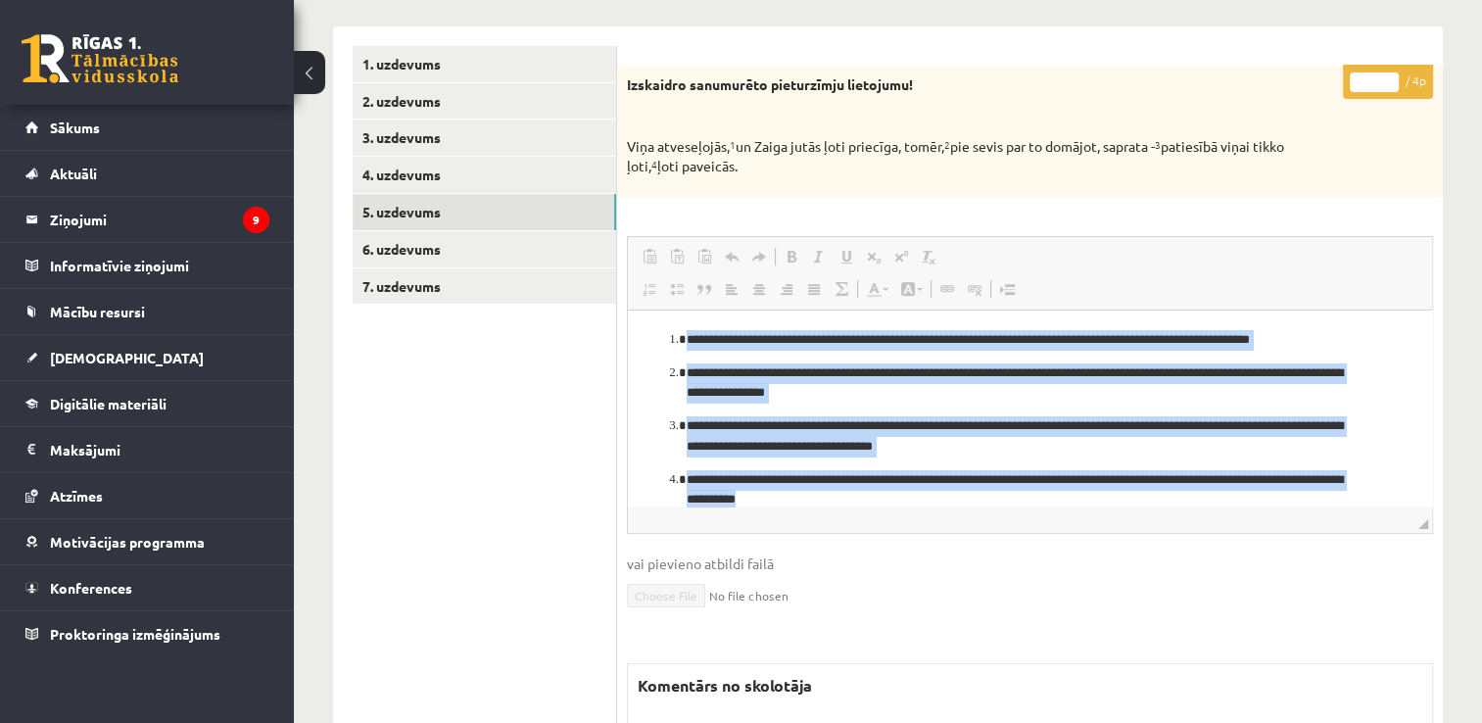
drag, startPoint x: 847, startPoint y: 500, endPoint x: 683, endPoint y: 338, distance: 230.7
click at [683, 338] on ol "**********" at bounding box center [1029, 430] width 765 height 201
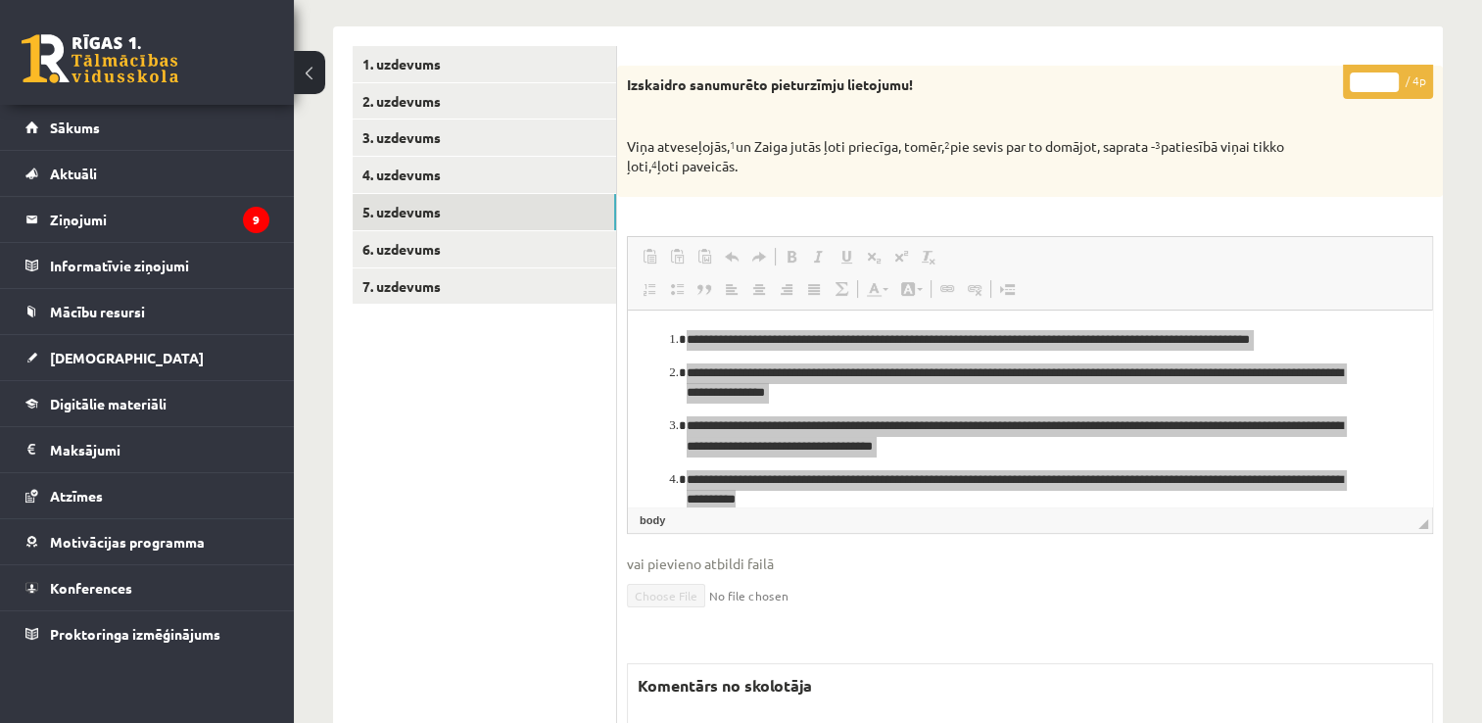
drag, startPoint x: 746, startPoint y: 178, endPoint x: 620, endPoint y: 63, distance: 171.3
click at [620, 63] on div "* / 4p Izskaidro sanumurēto pieturzīmju lietojumu! Viņa atveseļojās, 1 un Zaiga…" at bounding box center [1030, 457] width 826 height 862
copy div "Izskaidro sanumurēto pieturzīmju lietojumu! Viņa atveseļojās, 1 un Zaiga jutās …"
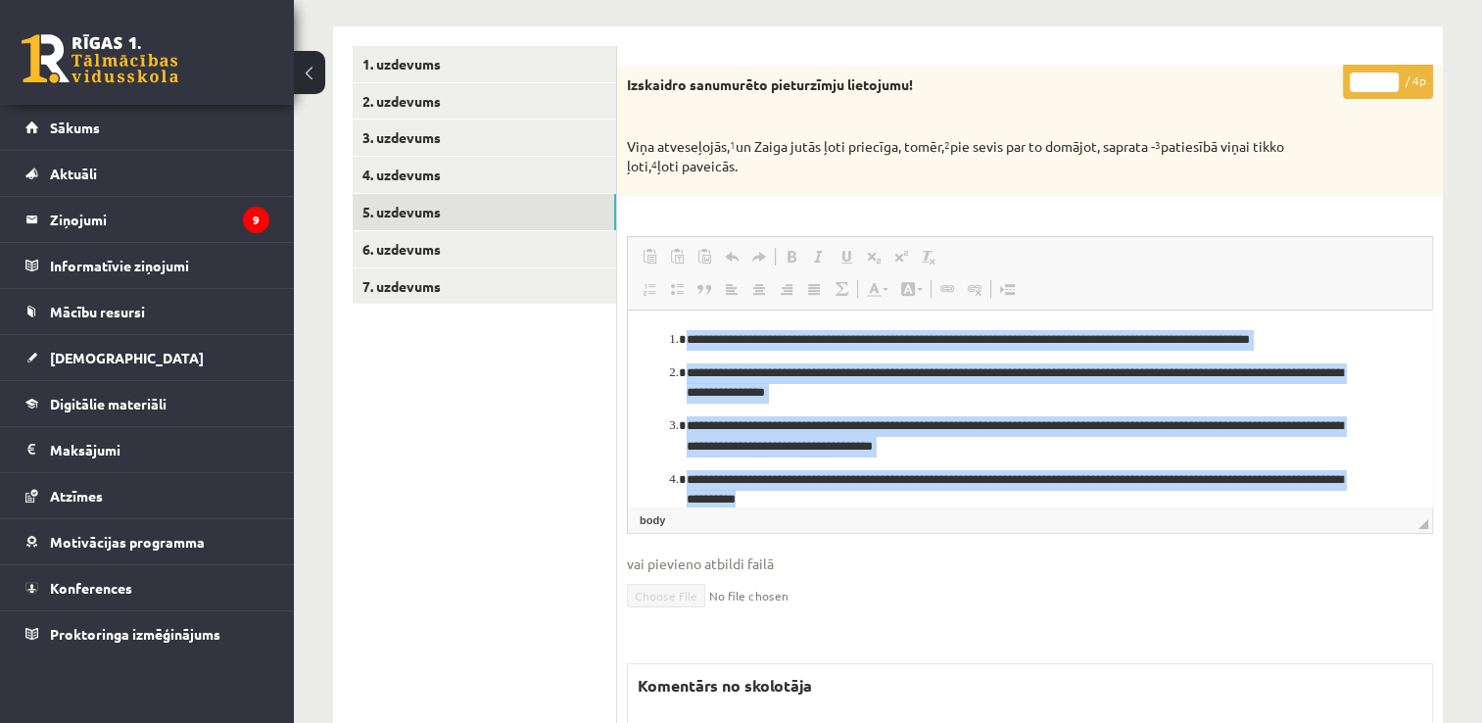
click at [840, 478] on p "**********" at bounding box center [1023, 500] width 672 height 61
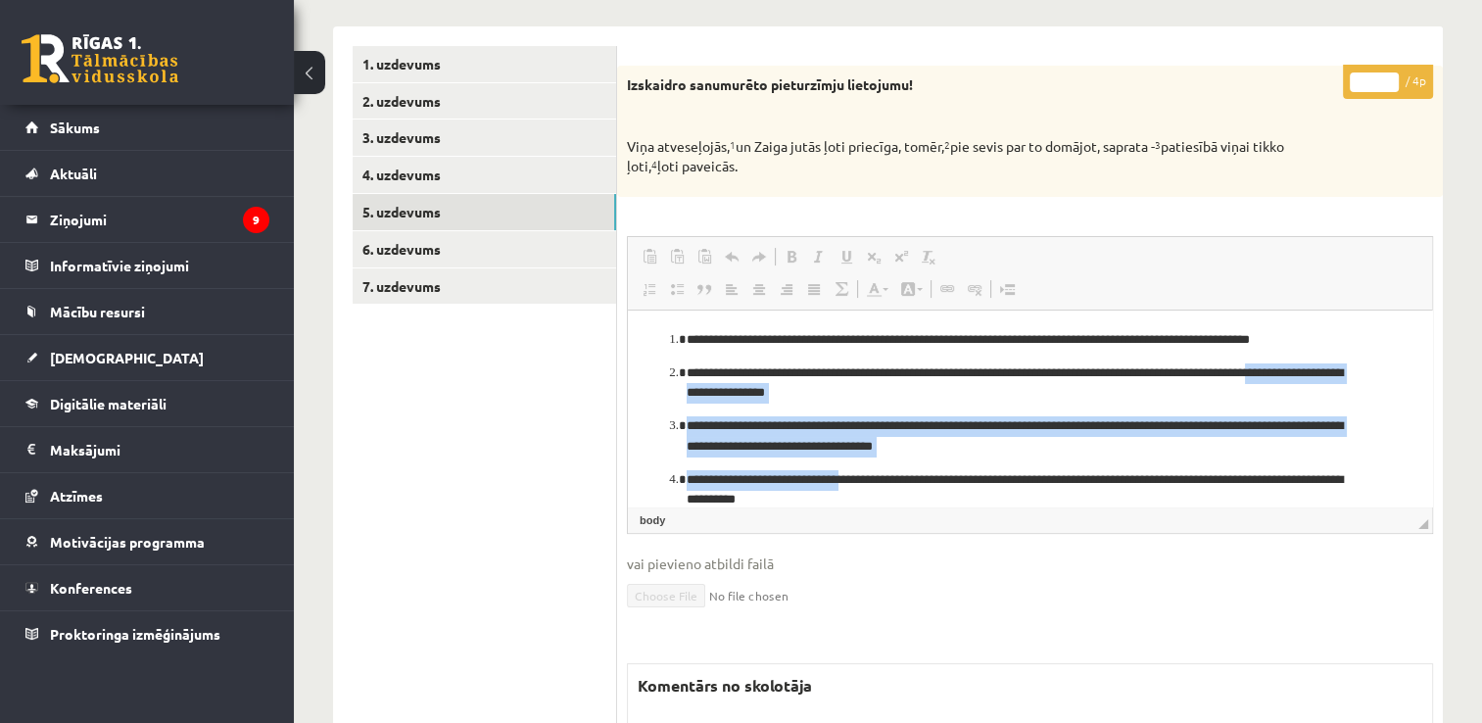
drag, startPoint x: 851, startPoint y: 484, endPoint x: 619, endPoint y: 402, distance: 246.3
click at [628, 402] on html "**********" at bounding box center [1030, 431] width 804 height 240
copy ol "**********"
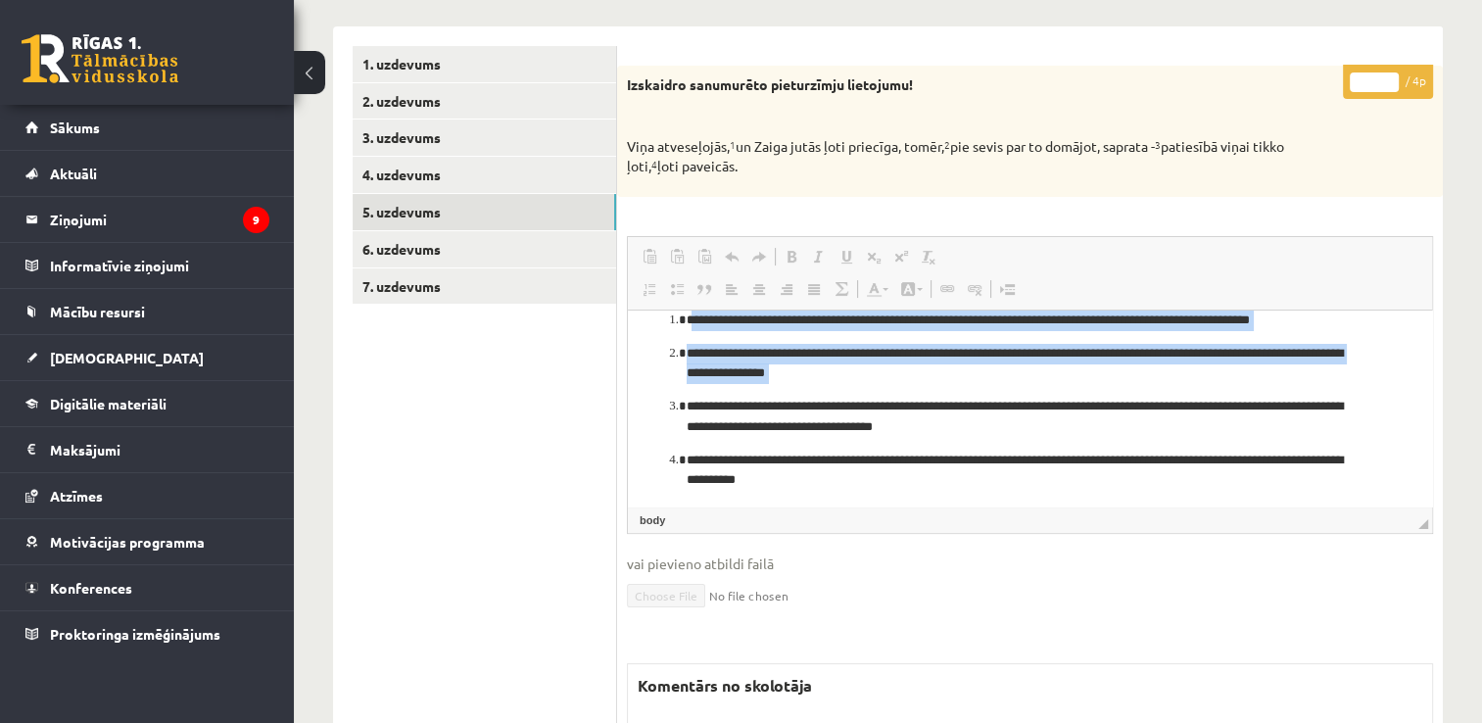
drag, startPoint x: 691, startPoint y: 327, endPoint x: 787, endPoint y: 388, distance: 113.6
click at [787, 388] on html "**********" at bounding box center [1030, 411] width 804 height 240
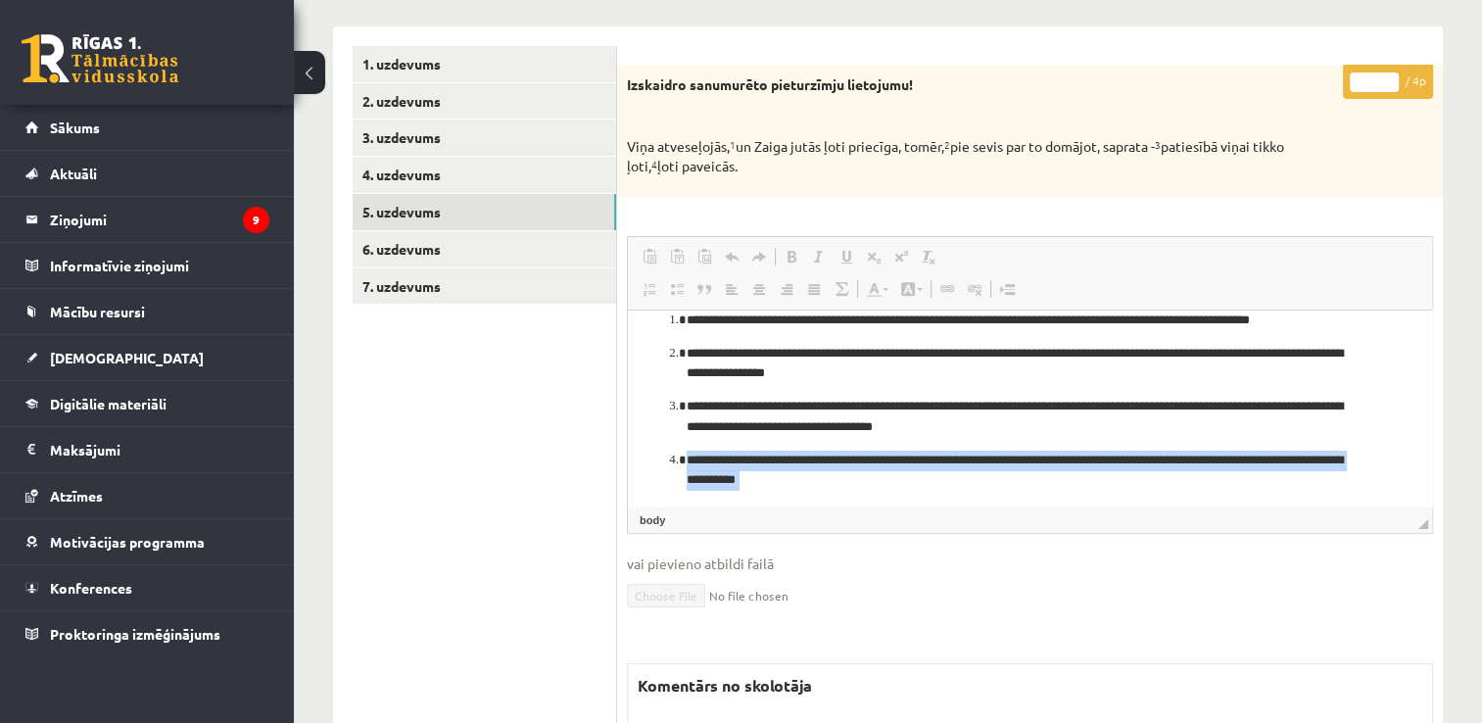
drag, startPoint x: 787, startPoint y: 388, endPoint x: 812, endPoint y: 485, distance: 100.3
click at [819, 491] on html "**********" at bounding box center [1030, 411] width 804 height 240
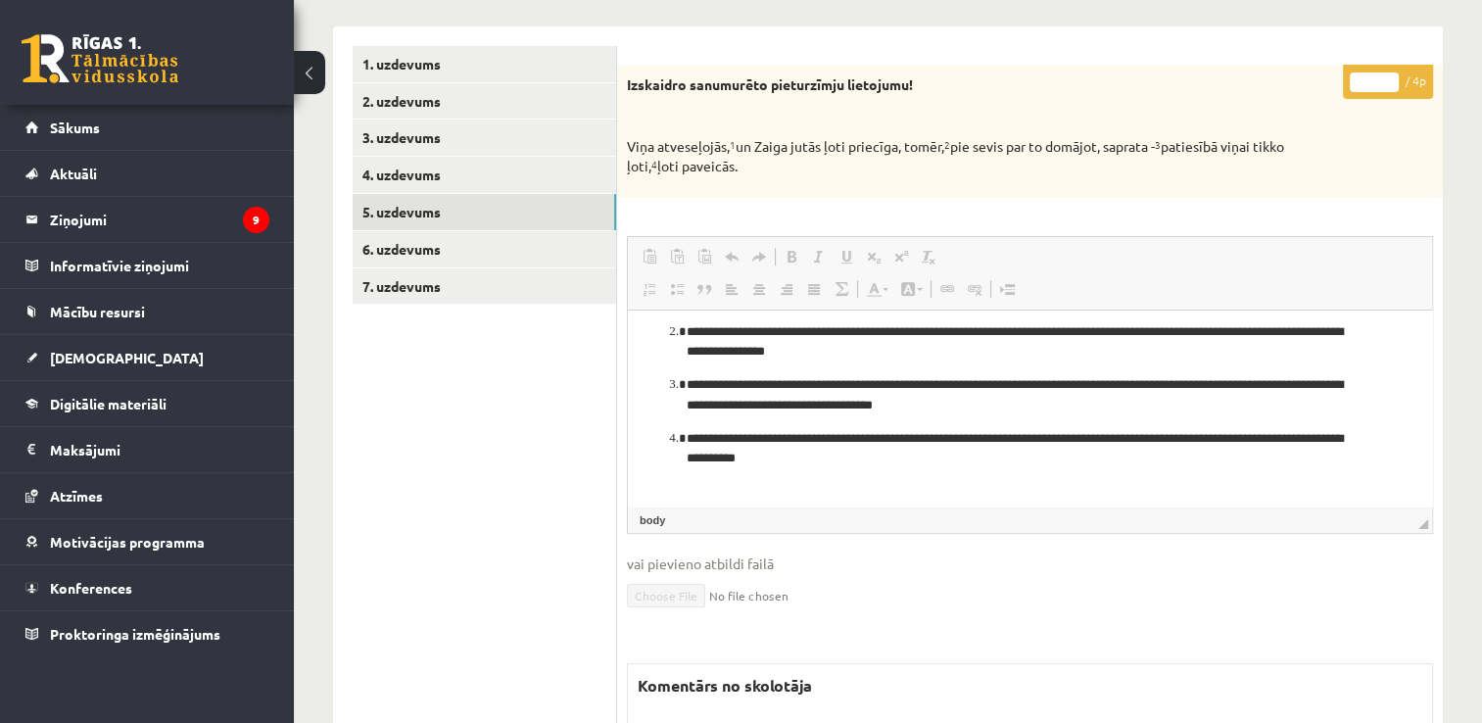
click at [836, 444] on p "**********" at bounding box center [1023, 459] width 672 height 61
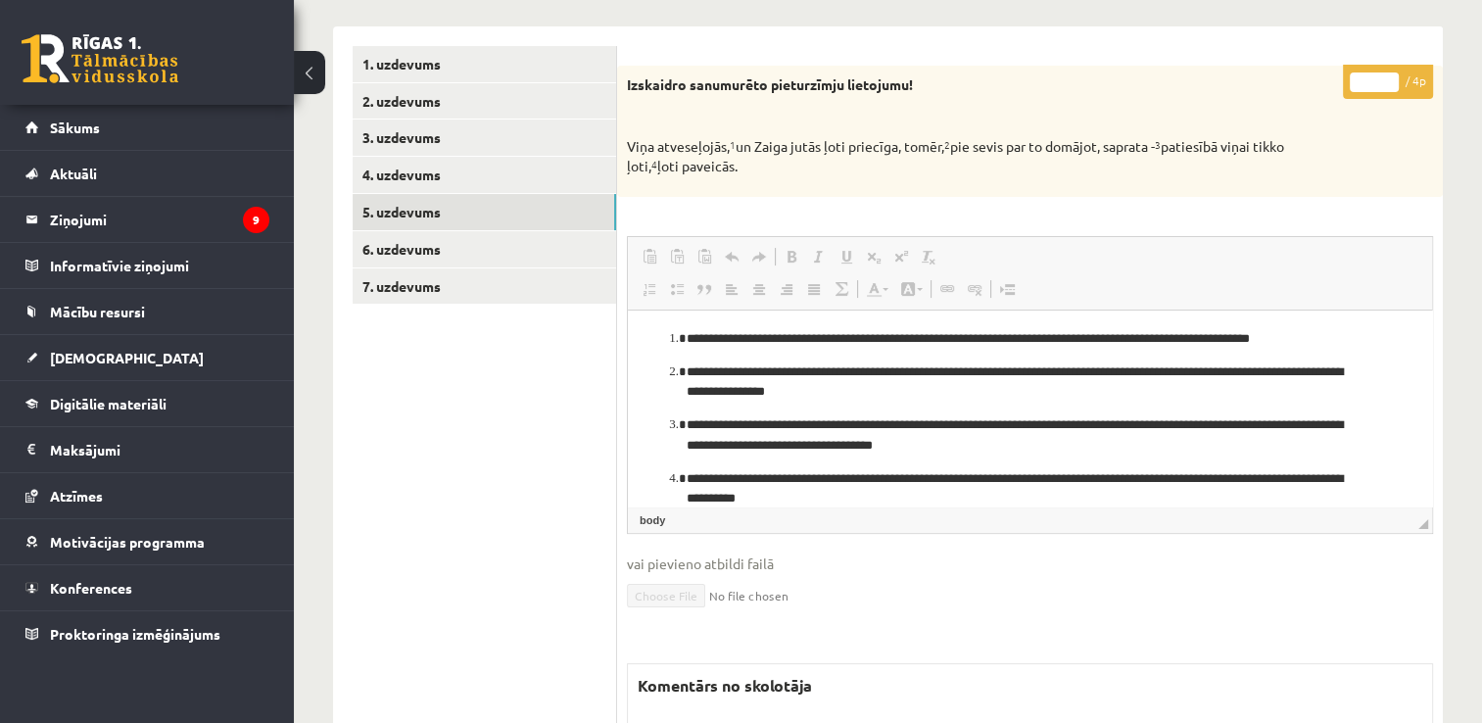
scroll to position [0, 0]
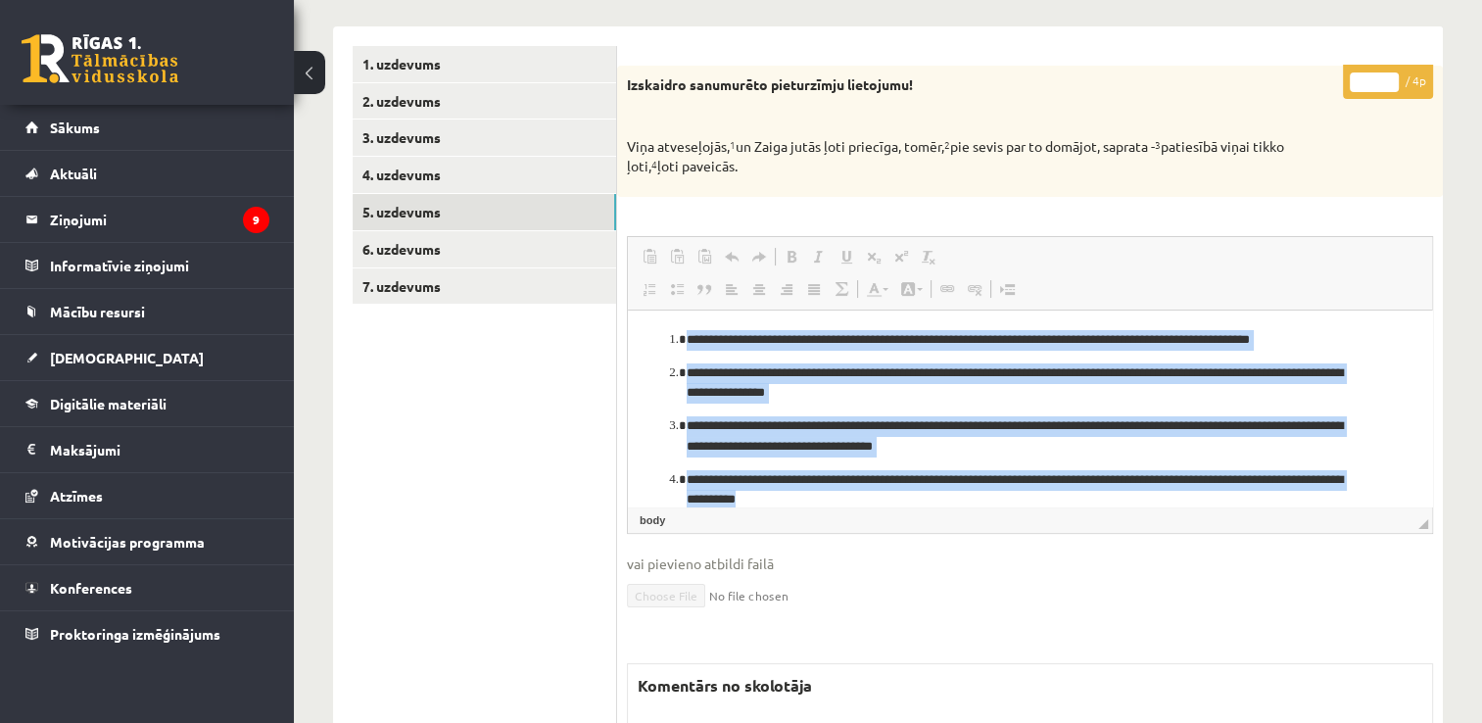
drag, startPoint x: 824, startPoint y: 493, endPoint x: 679, endPoint y: 343, distance: 208.5
click at [679, 343] on ol "**********" at bounding box center [1029, 430] width 765 height 201
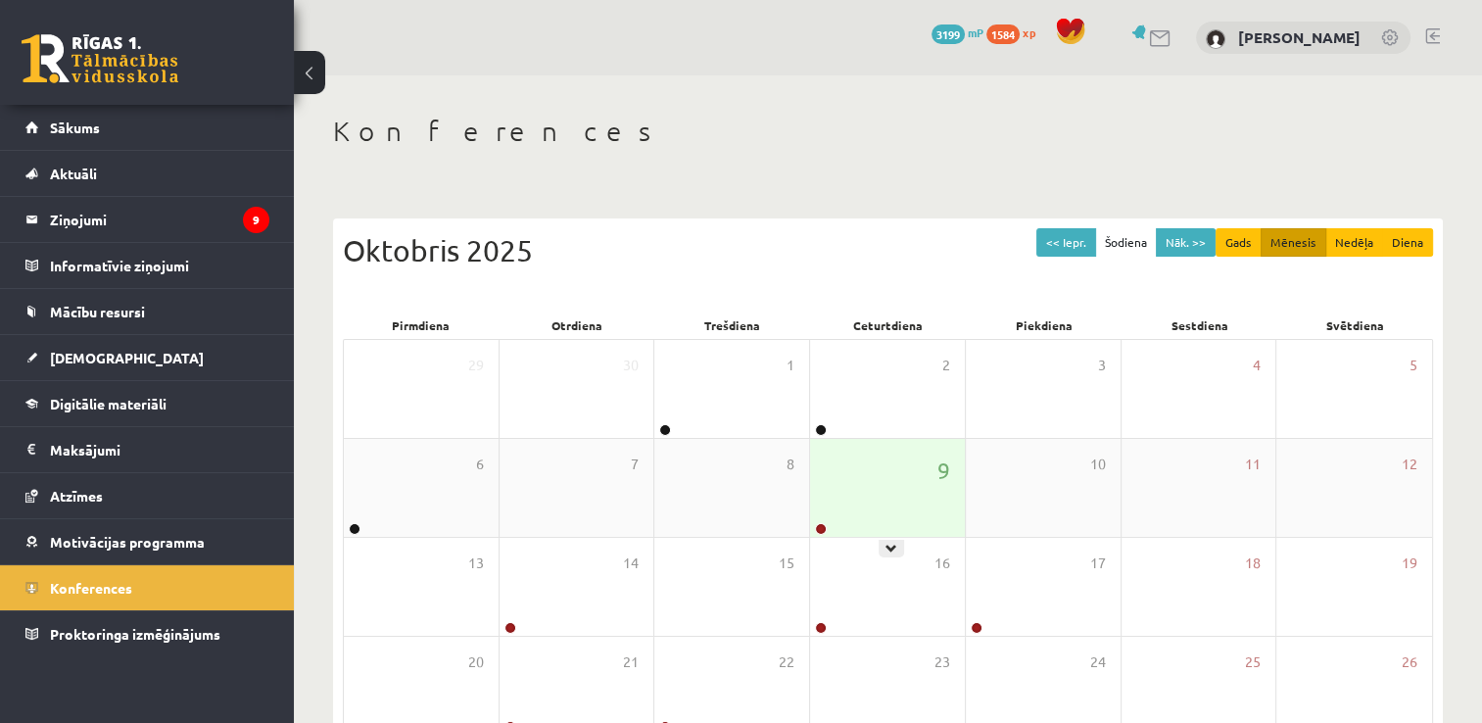
click at [882, 476] on div "9" at bounding box center [887, 488] width 155 height 98
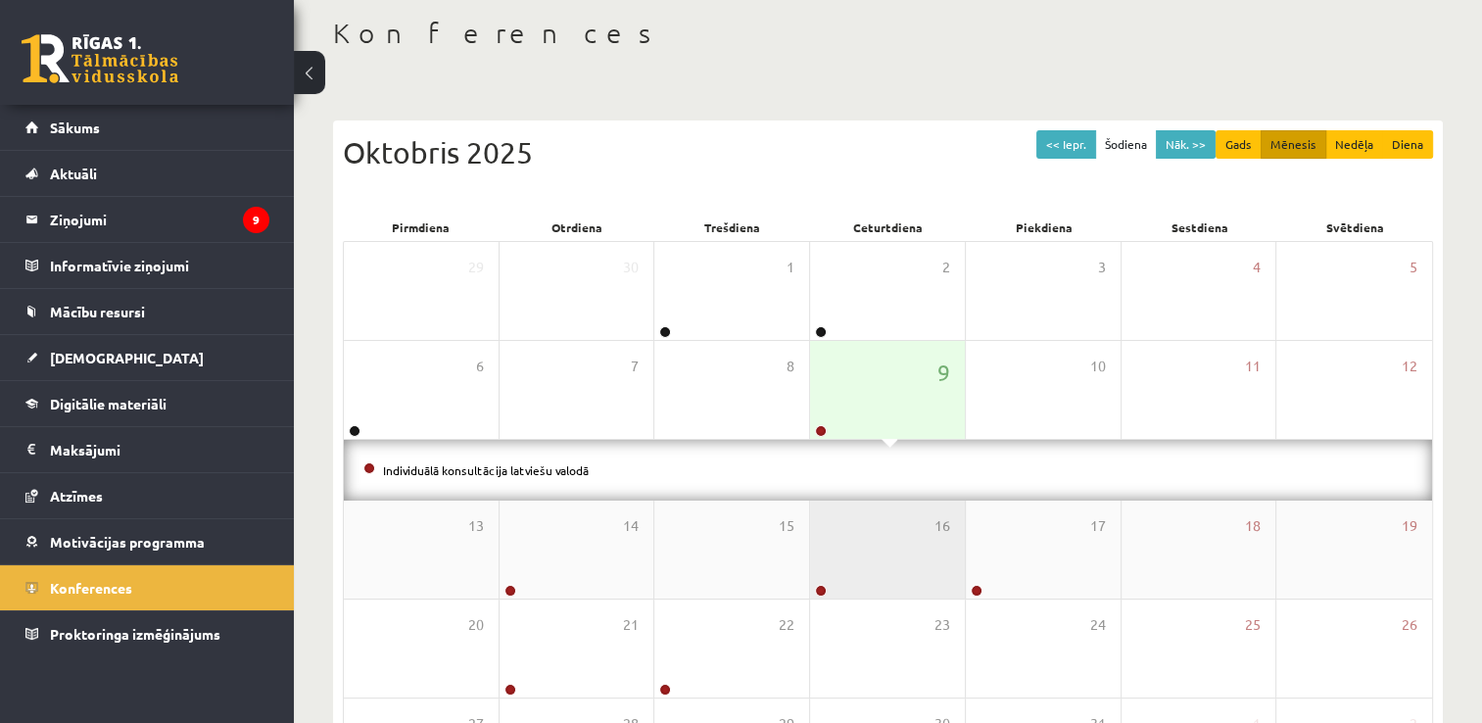
scroll to position [196, 0]
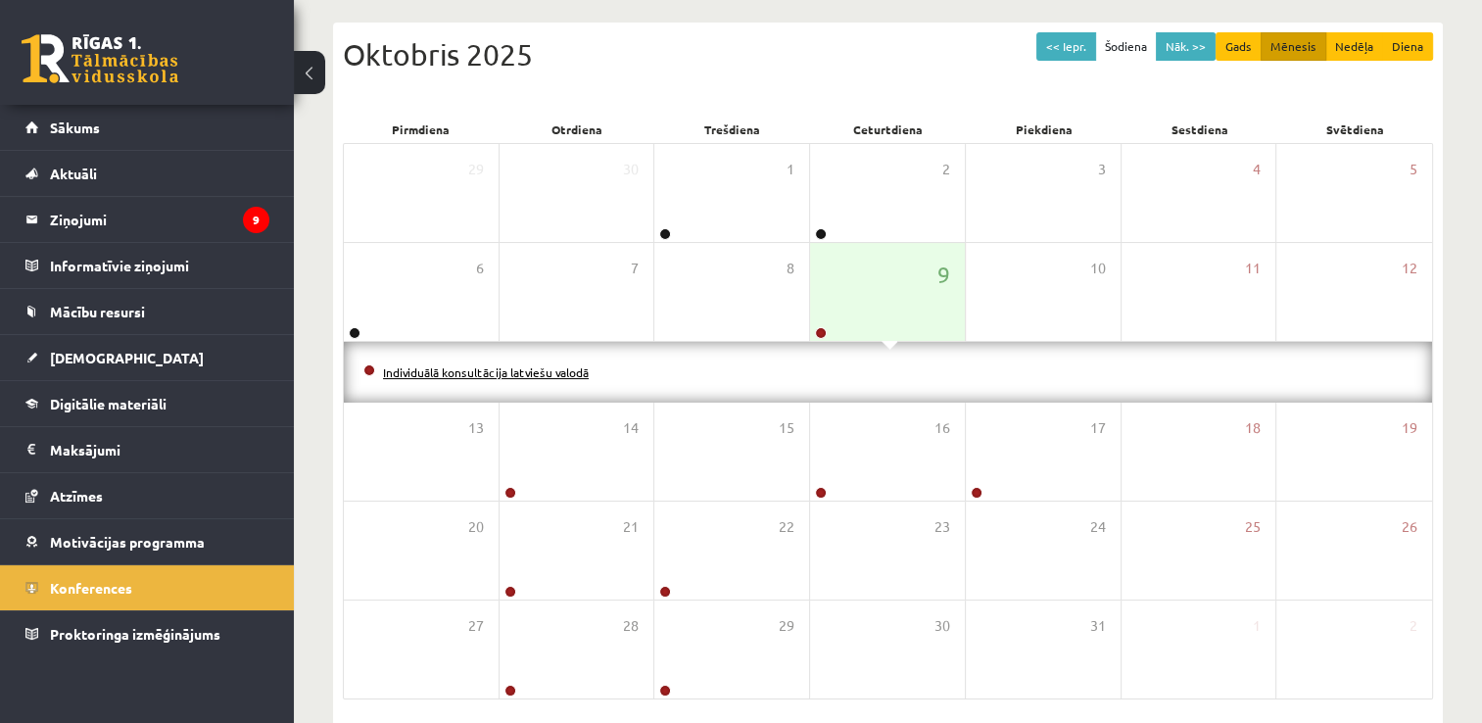
click at [503, 364] on link "Individuālā konsultācija latviešu valodā" at bounding box center [486, 372] width 206 height 16
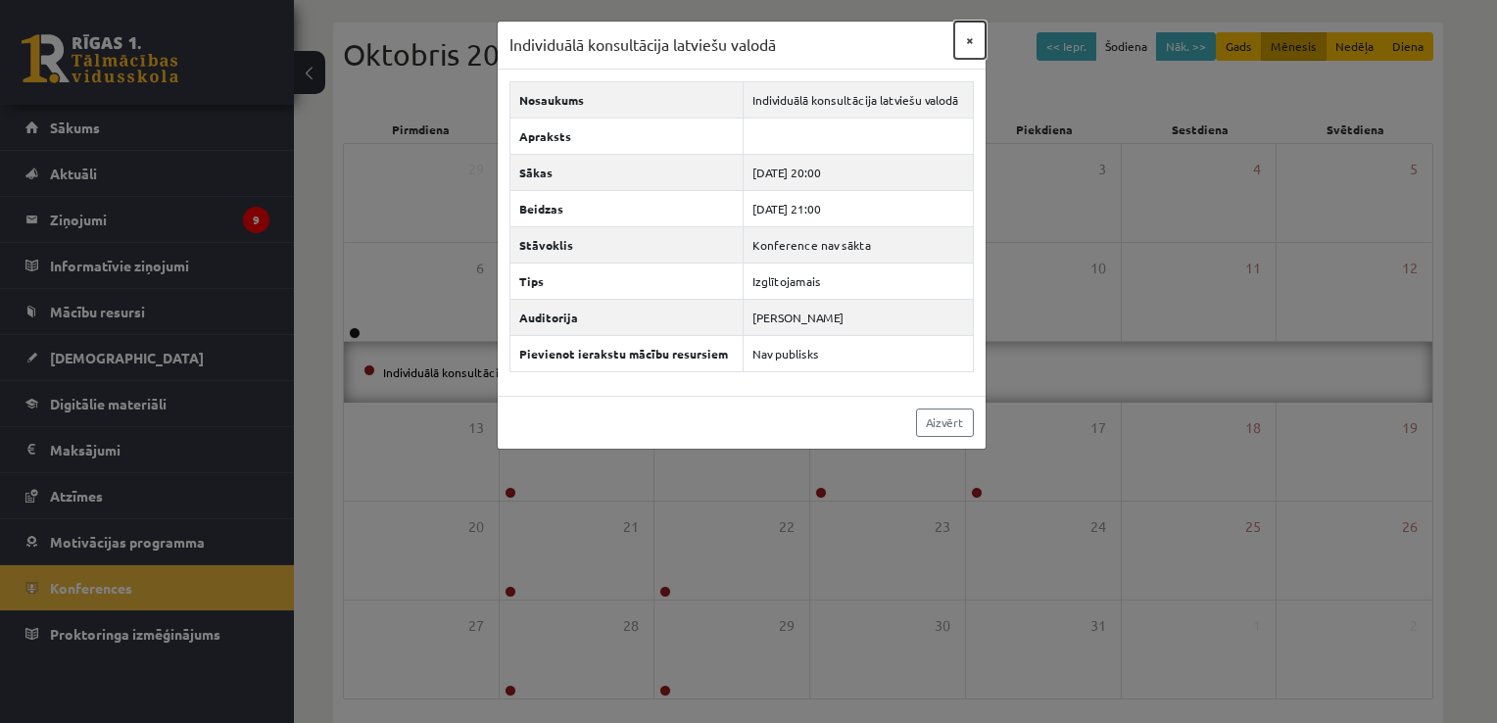
click at [970, 35] on button "×" at bounding box center [969, 40] width 31 height 37
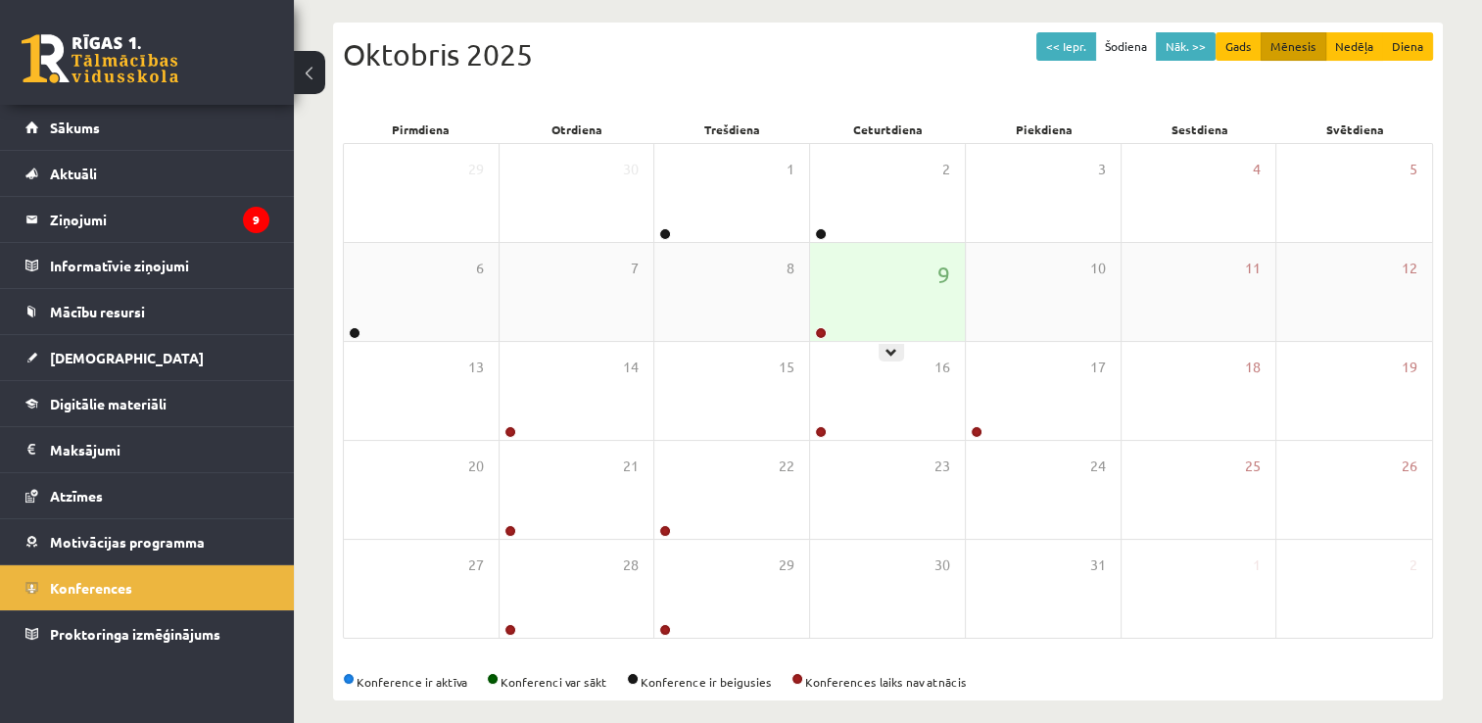
click at [872, 272] on div "9" at bounding box center [887, 292] width 155 height 98
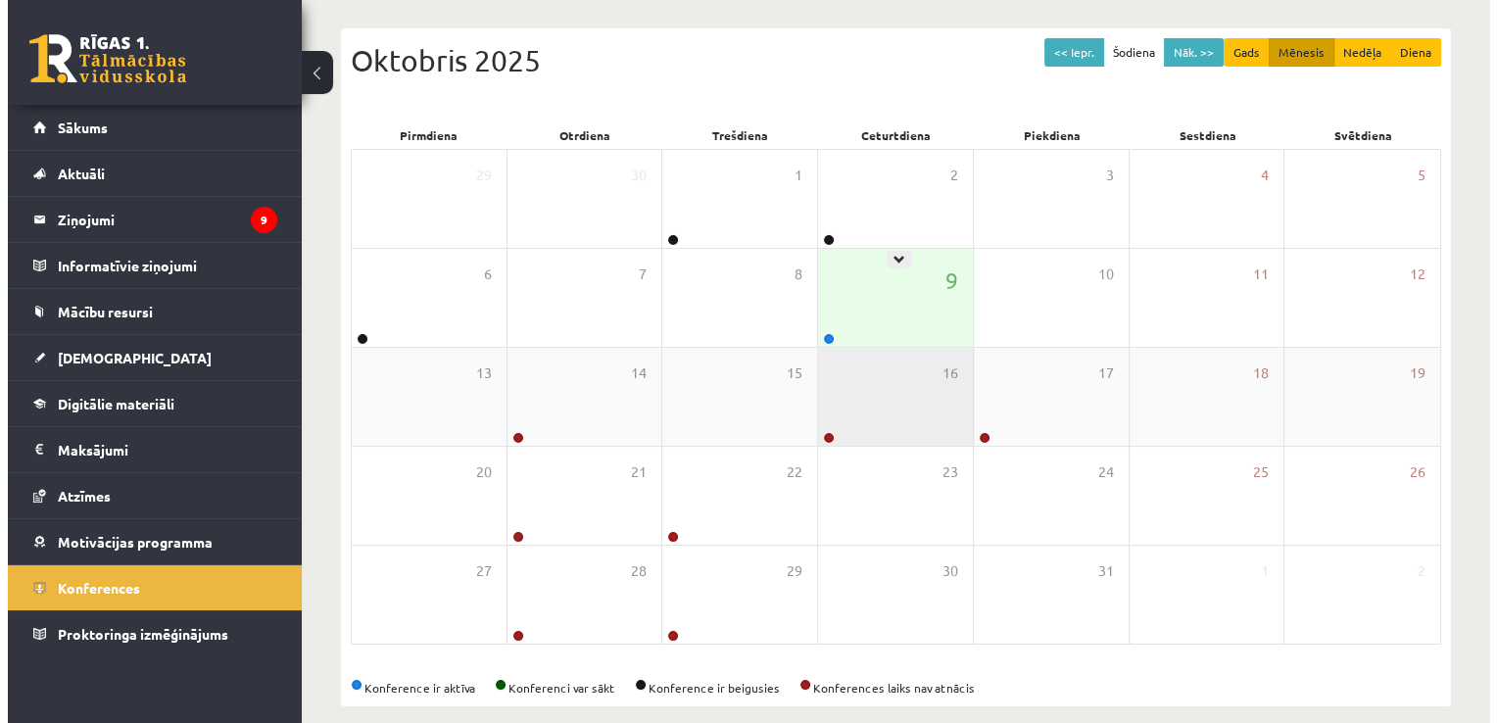
scroll to position [212, 0]
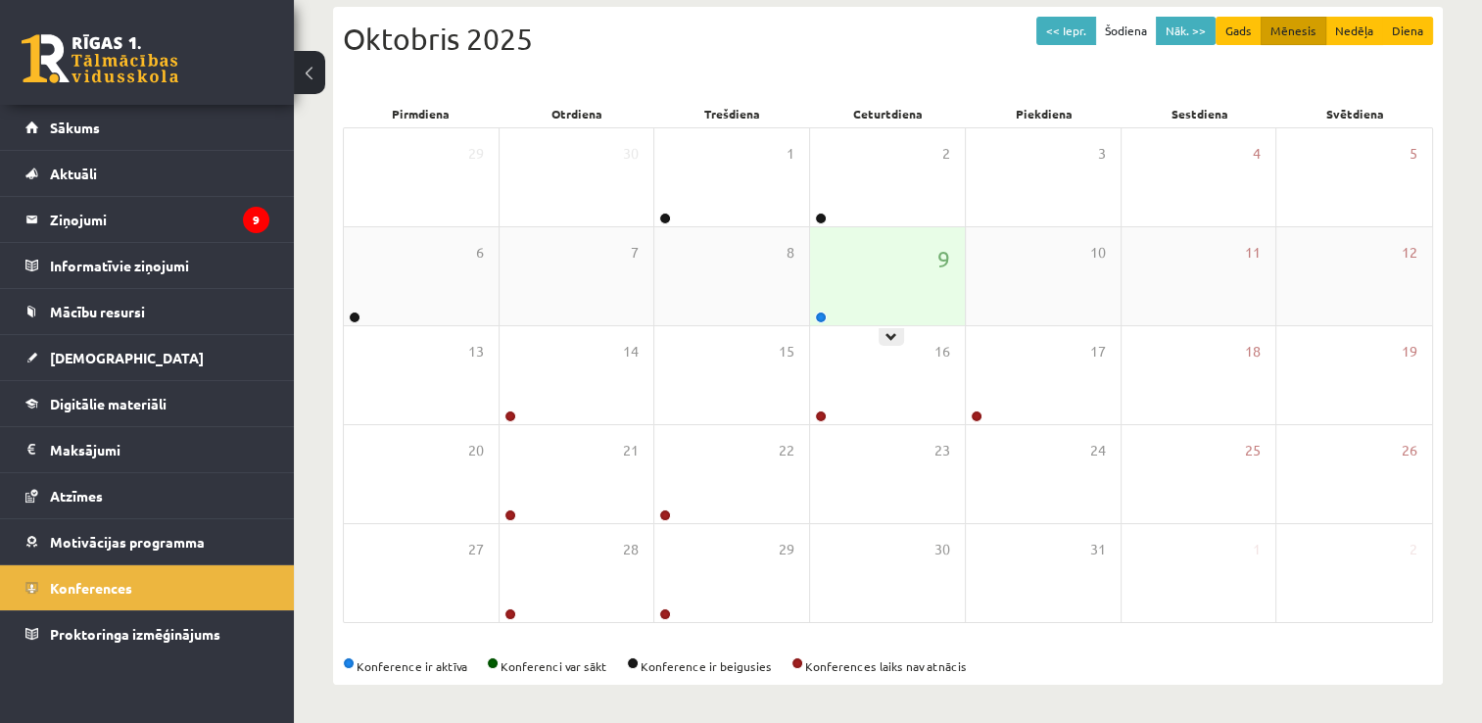
click at [898, 281] on div "9" at bounding box center [887, 276] width 155 height 98
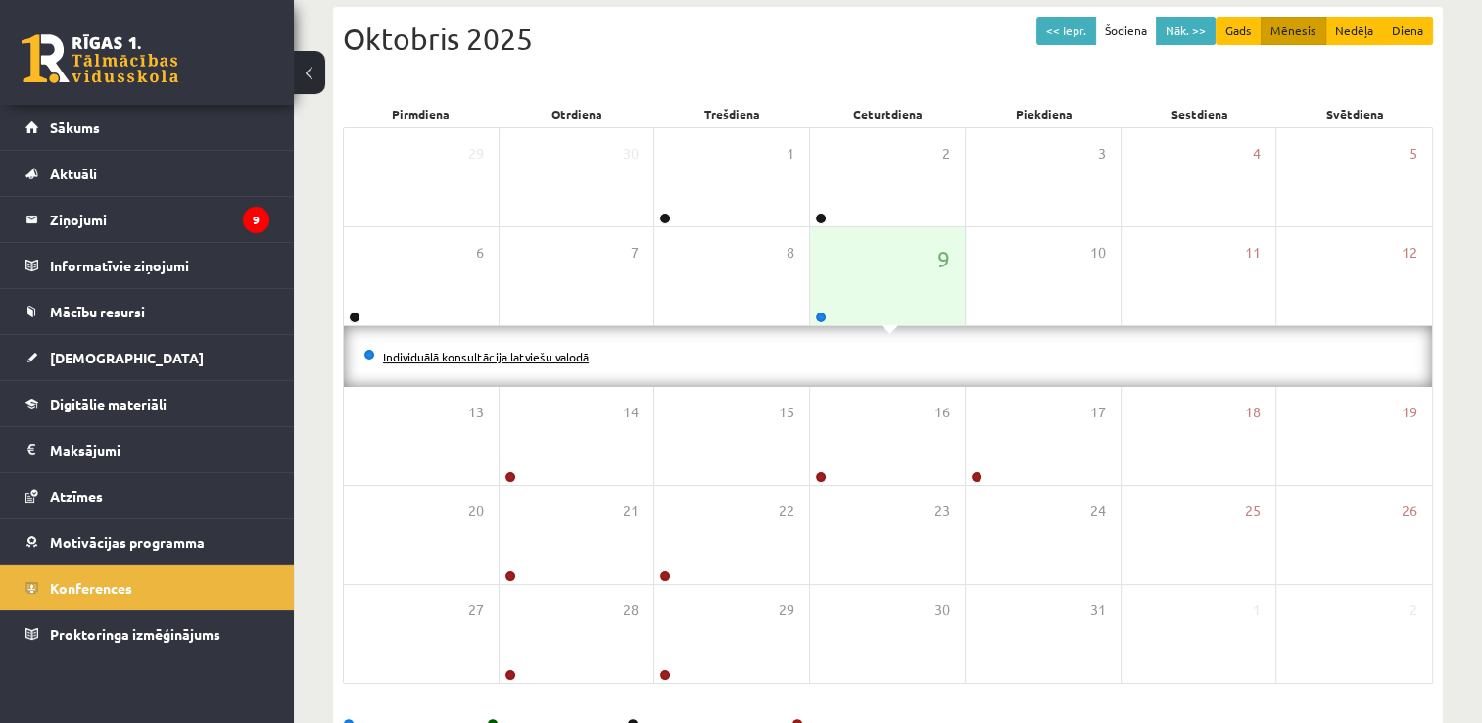
click at [471, 353] on link "Individuālā konsultācija latviešu valodā" at bounding box center [486, 357] width 206 height 16
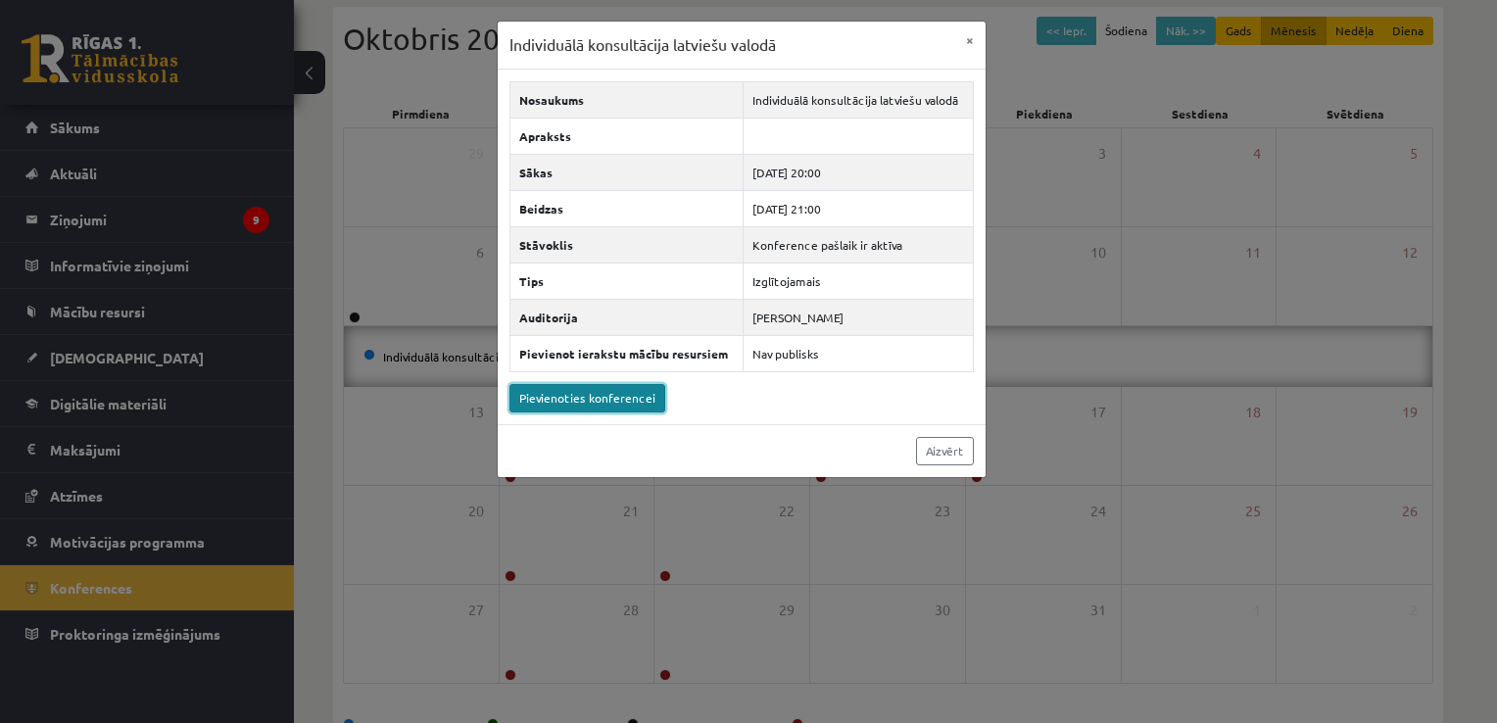
click at [557, 395] on link "Pievienoties konferencei" at bounding box center [587, 398] width 156 height 28
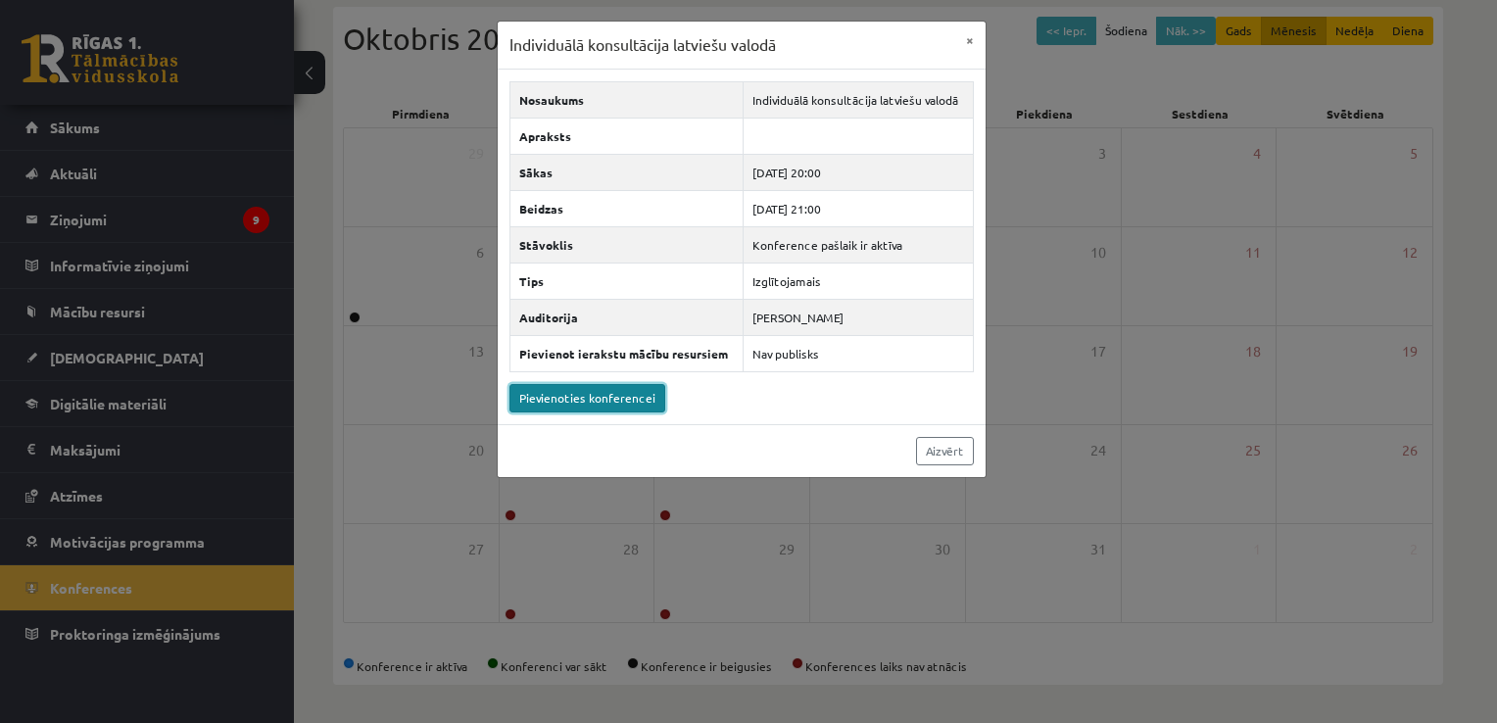
click at [596, 397] on link "Pievienoties konferencei" at bounding box center [587, 398] width 156 height 28
